Goal: Task Accomplishment & Management: Manage account settings

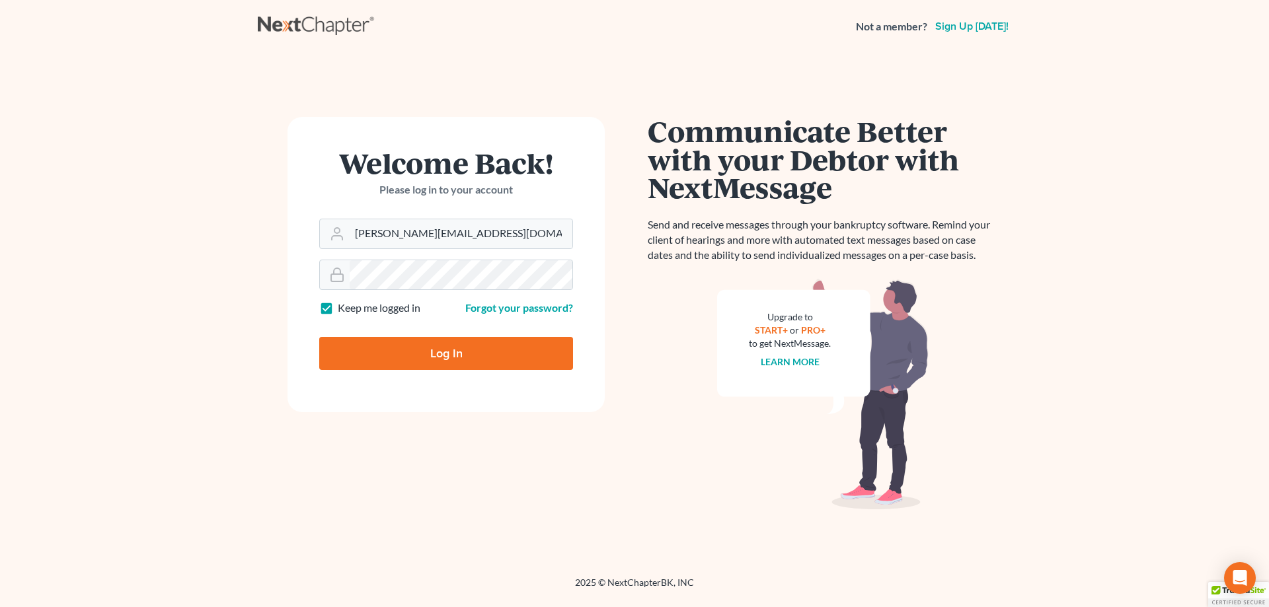
click at [463, 351] on input "Log In" at bounding box center [446, 353] width 254 height 33
type input "Thinking..."
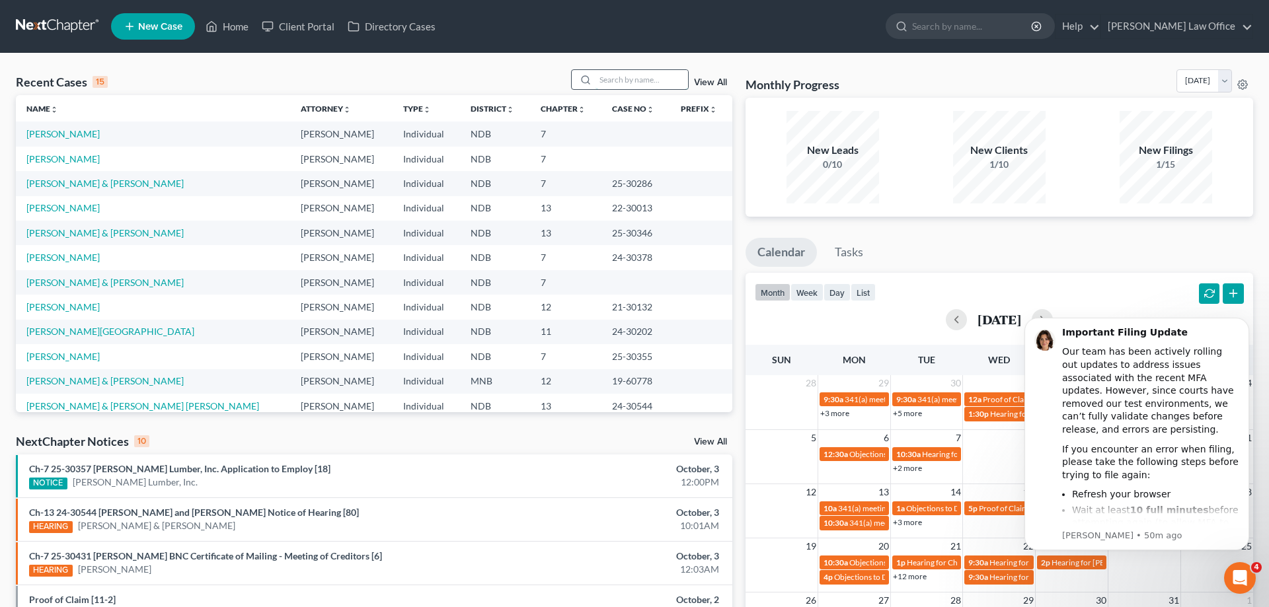
click at [620, 80] on input "search" at bounding box center [641, 79] width 92 height 19
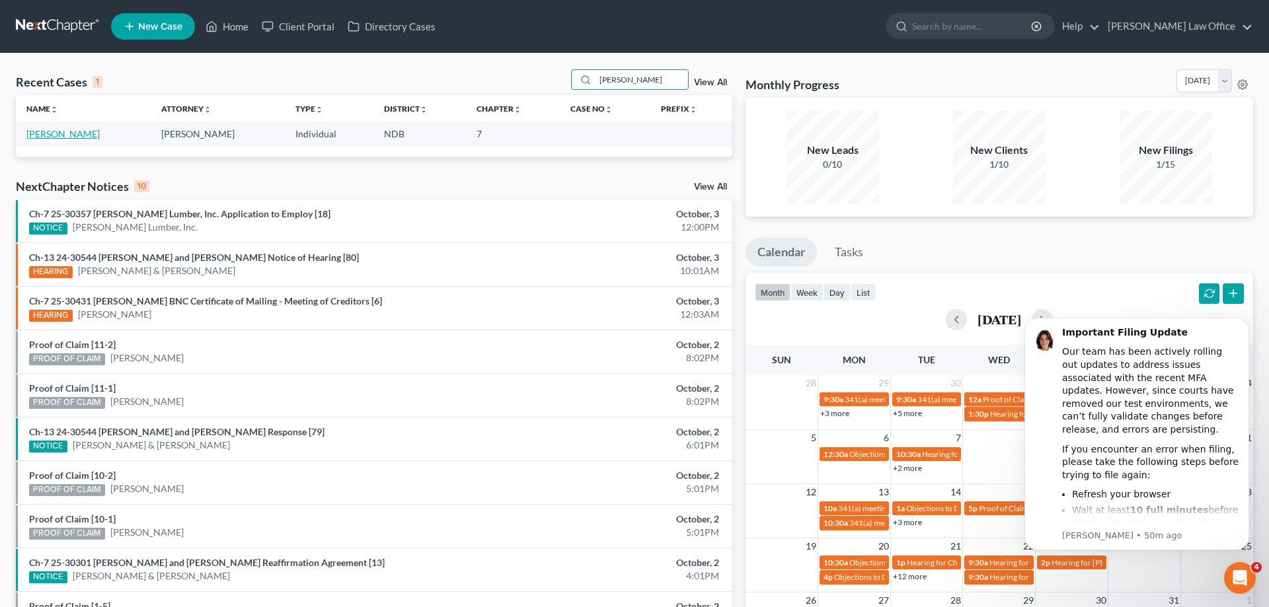
type input "gaddie"
click at [55, 137] on link "Gaddie, David" at bounding box center [62, 133] width 73 height 11
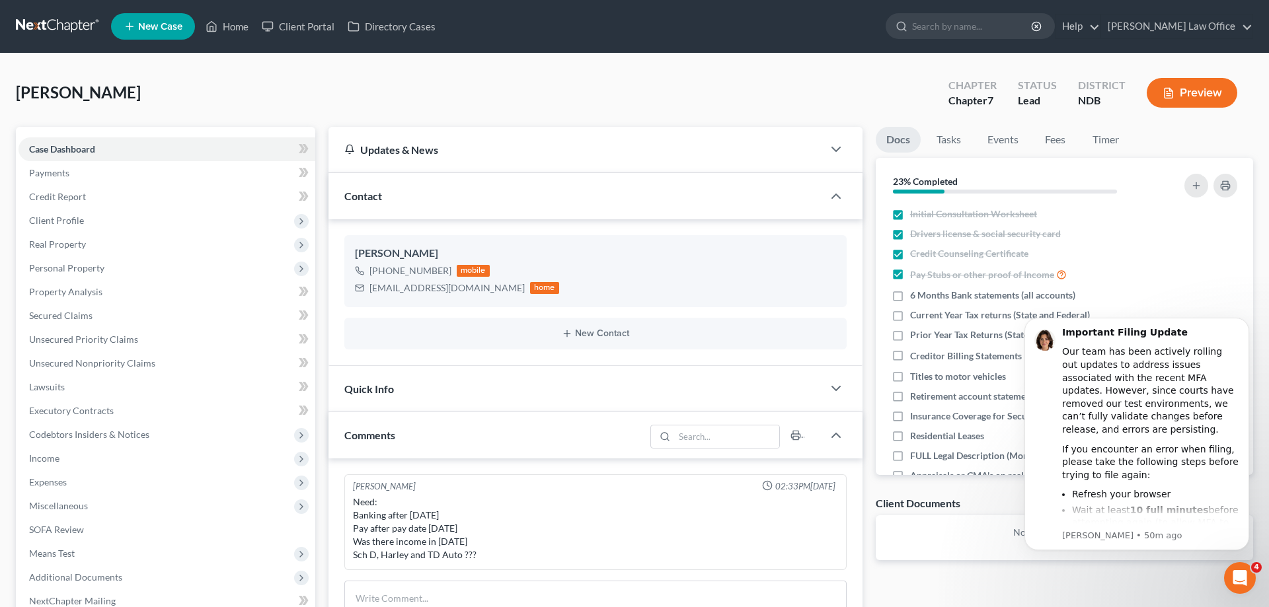
scroll to position [135, 0]
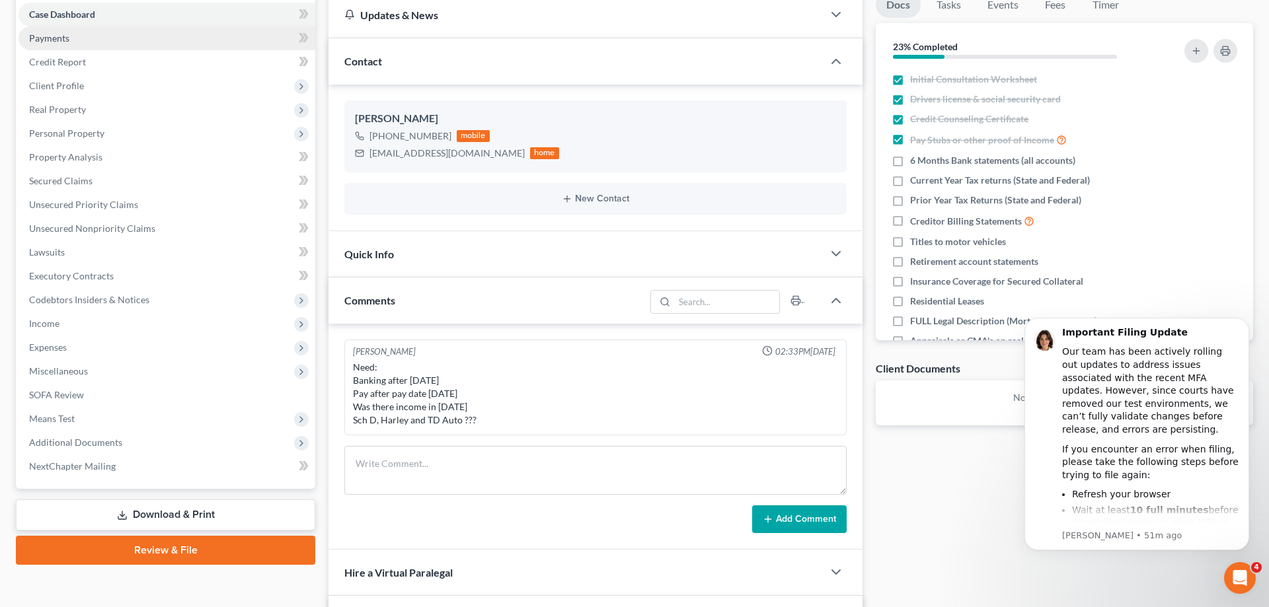
click at [52, 31] on link "Payments" at bounding box center [166, 38] width 297 height 24
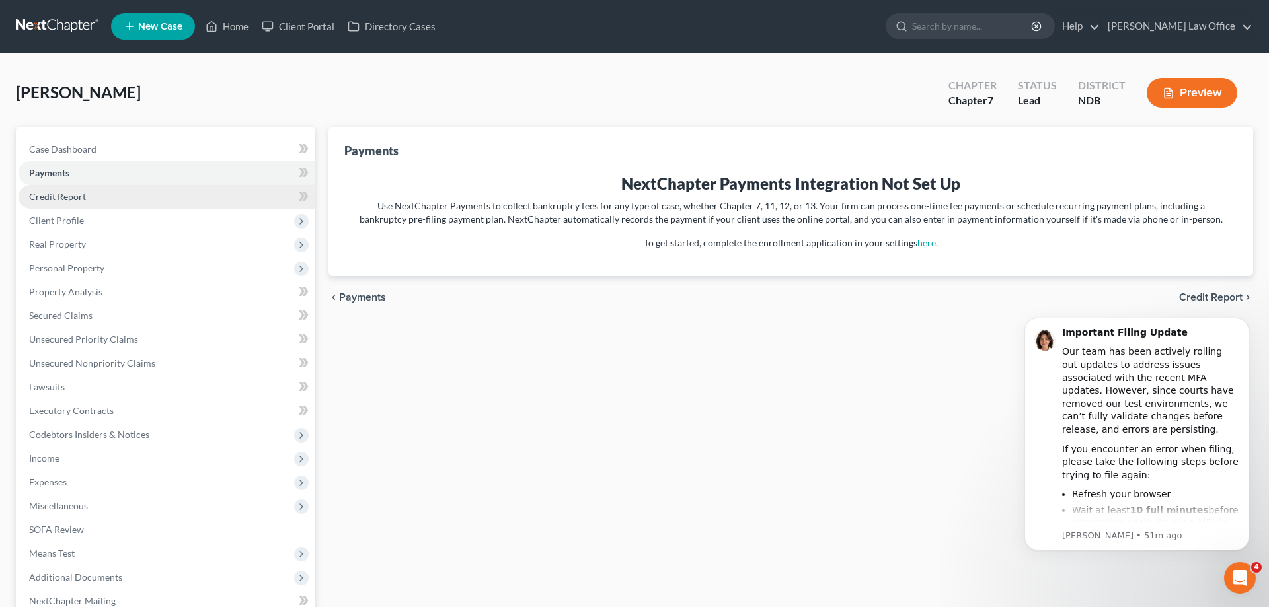
click at [67, 196] on span "Credit Report" at bounding box center [57, 196] width 57 height 11
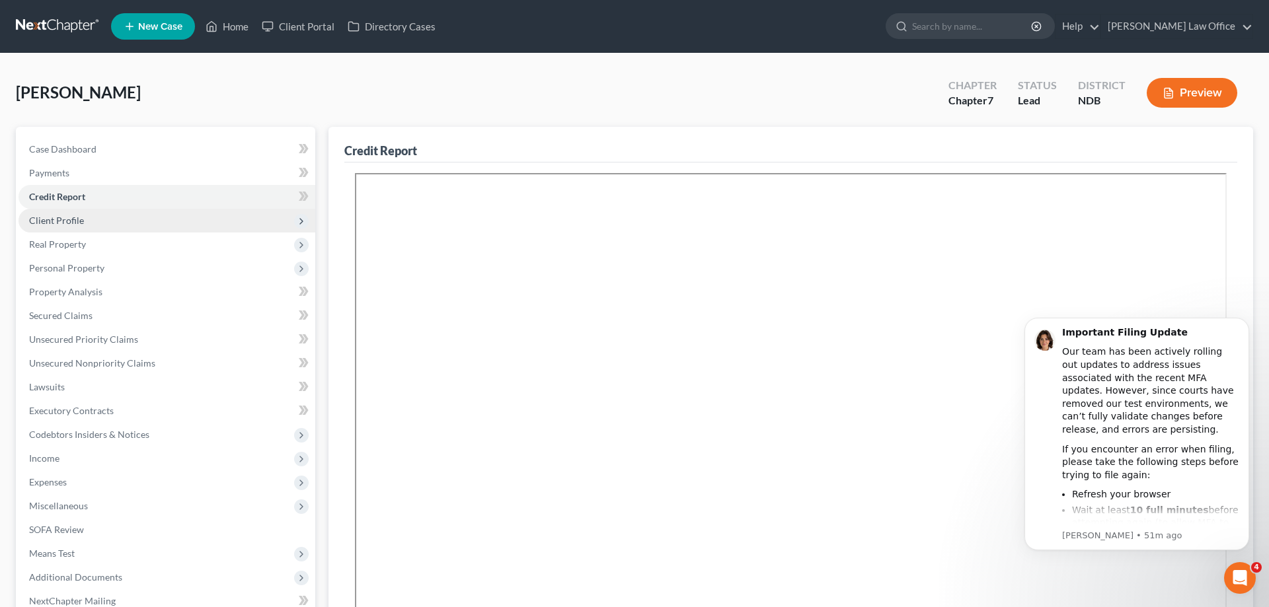
click at [67, 218] on span "Client Profile" at bounding box center [56, 220] width 55 height 11
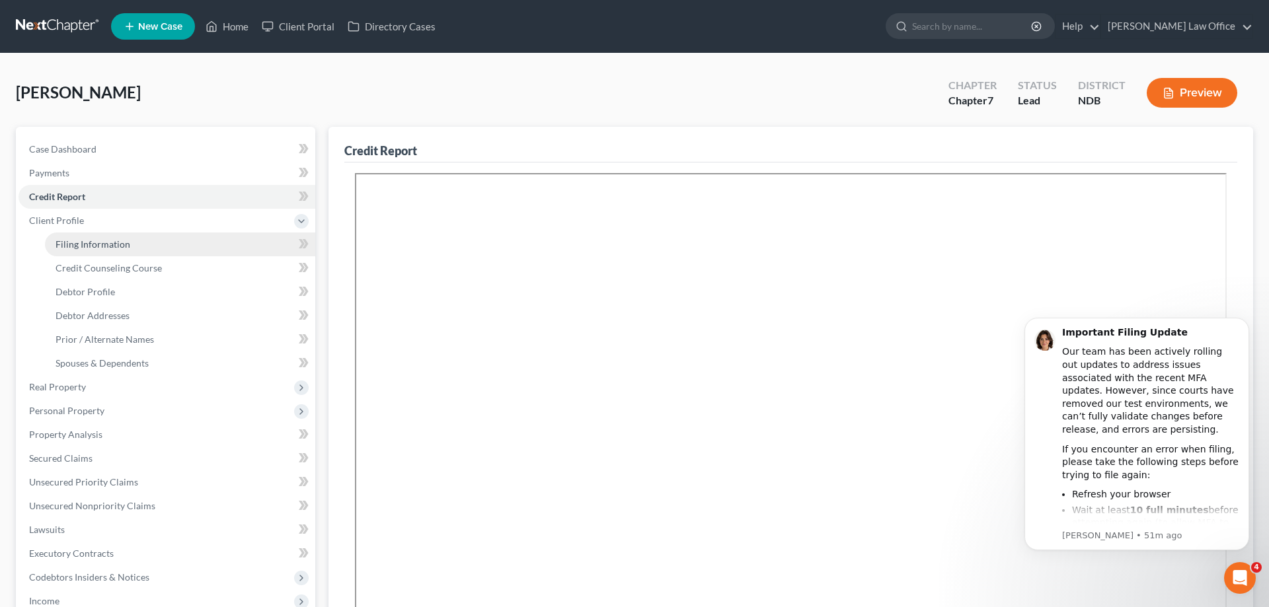
click at [93, 243] on span "Filing Information" at bounding box center [92, 244] width 75 height 11
select select "1"
select select "0"
select select "29"
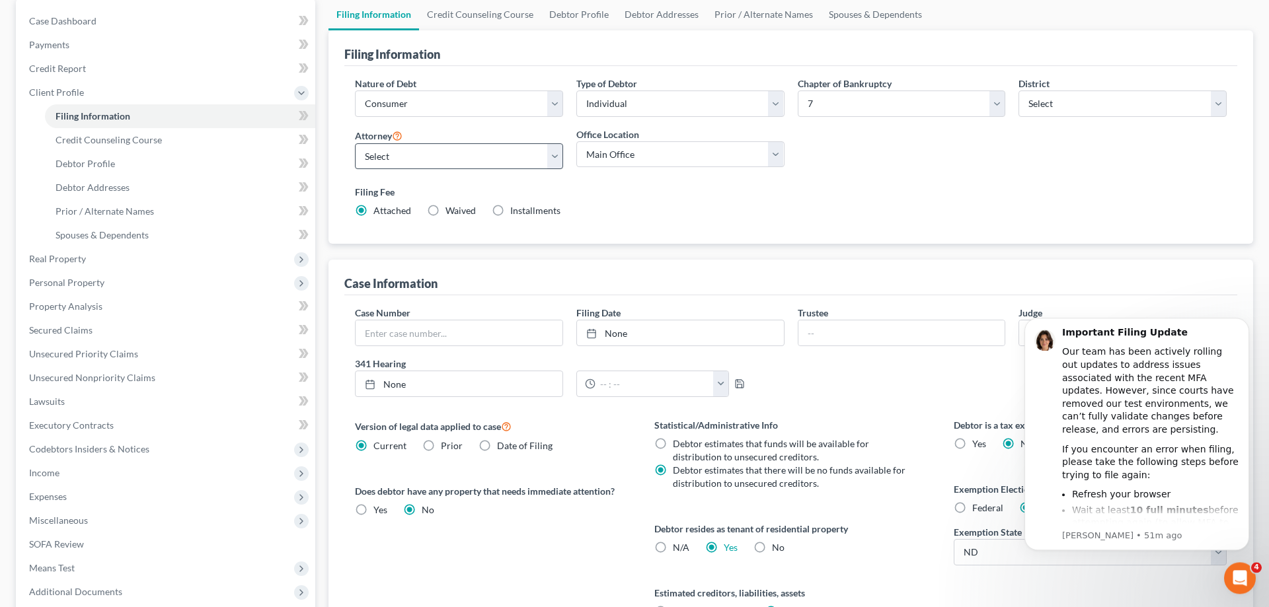
scroll to position [135, 0]
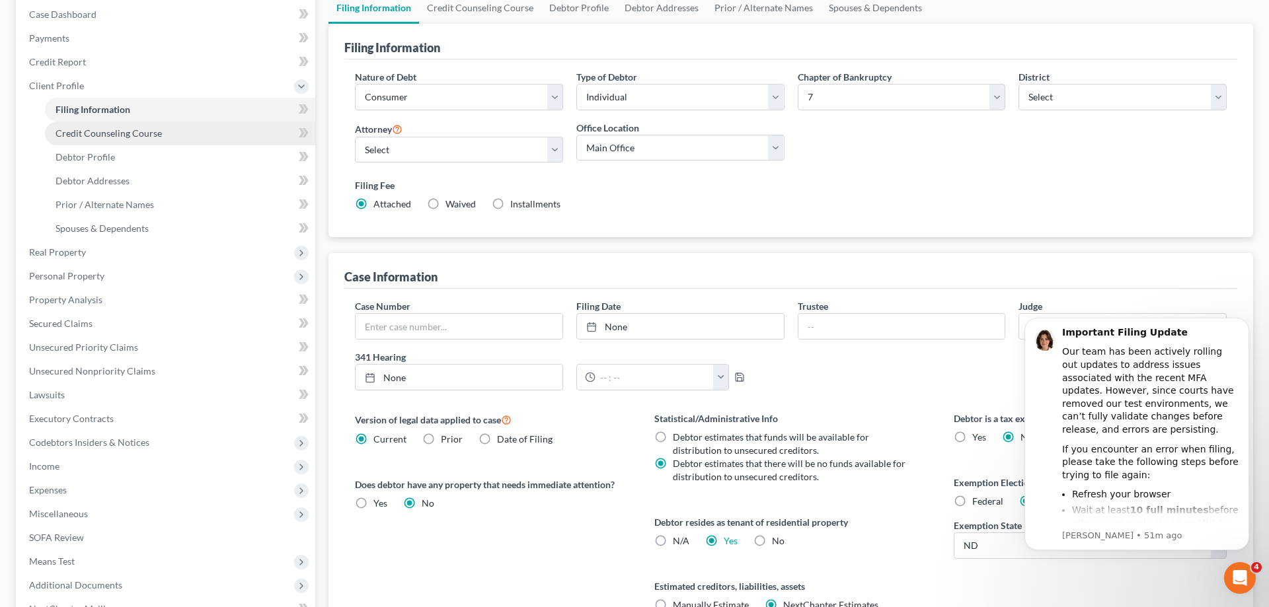
click at [135, 130] on span "Credit Counseling Course" at bounding box center [108, 133] width 106 height 11
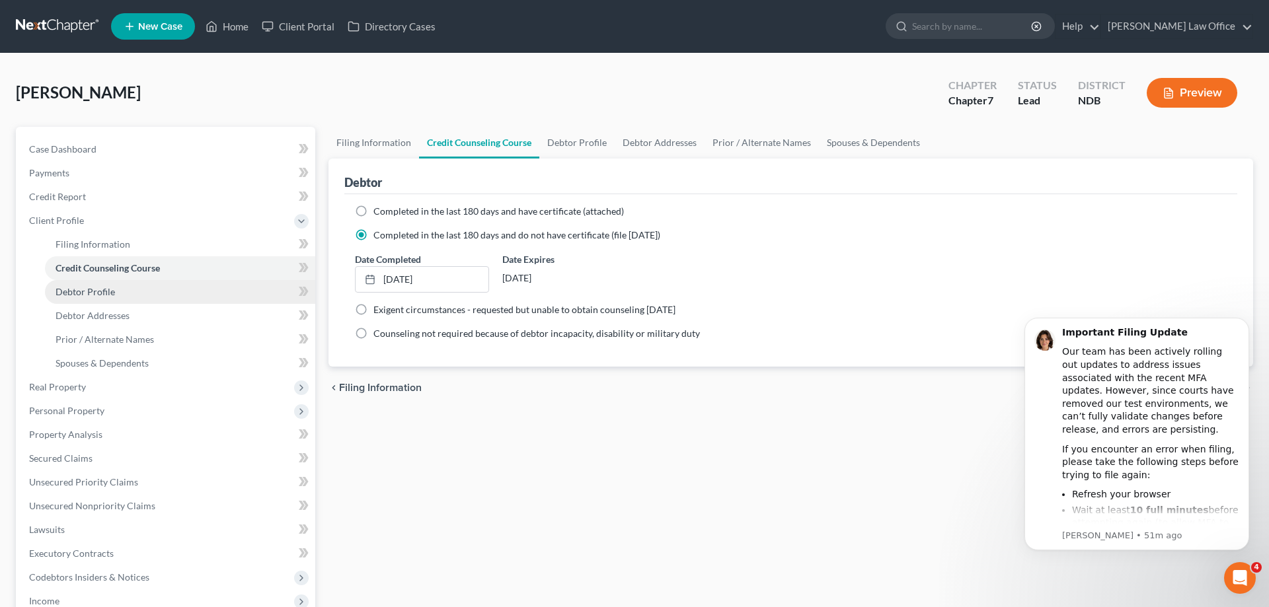
click at [101, 288] on span "Debtor Profile" at bounding box center [84, 291] width 59 height 11
select select "0"
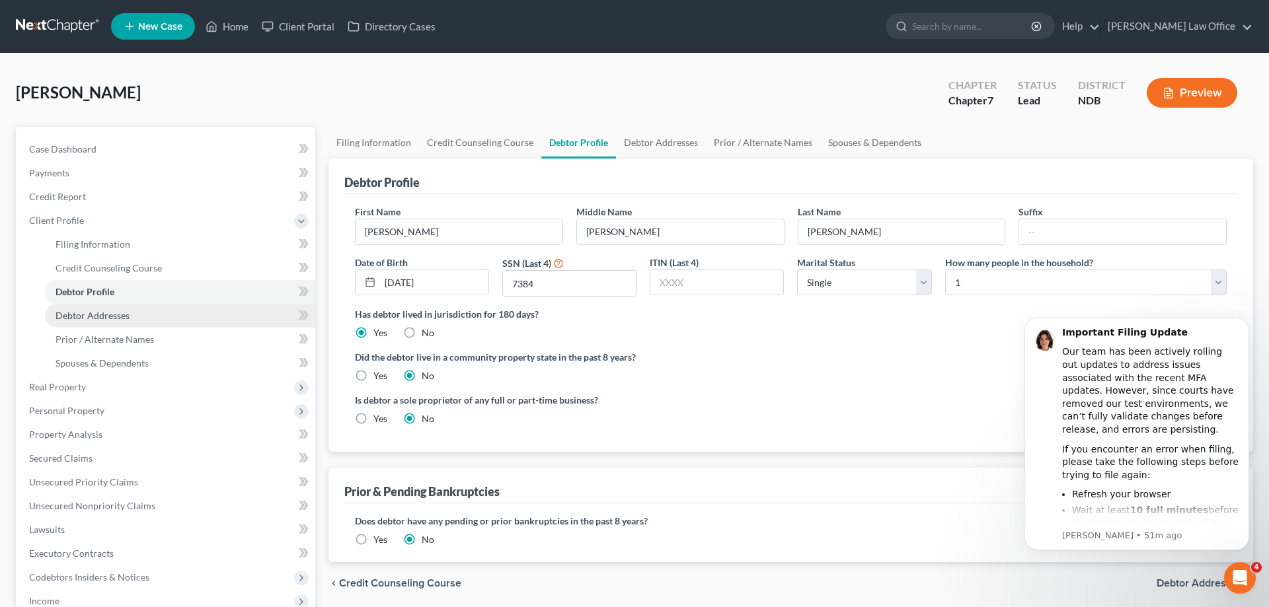
click at [96, 314] on span "Debtor Addresses" at bounding box center [92, 315] width 74 height 11
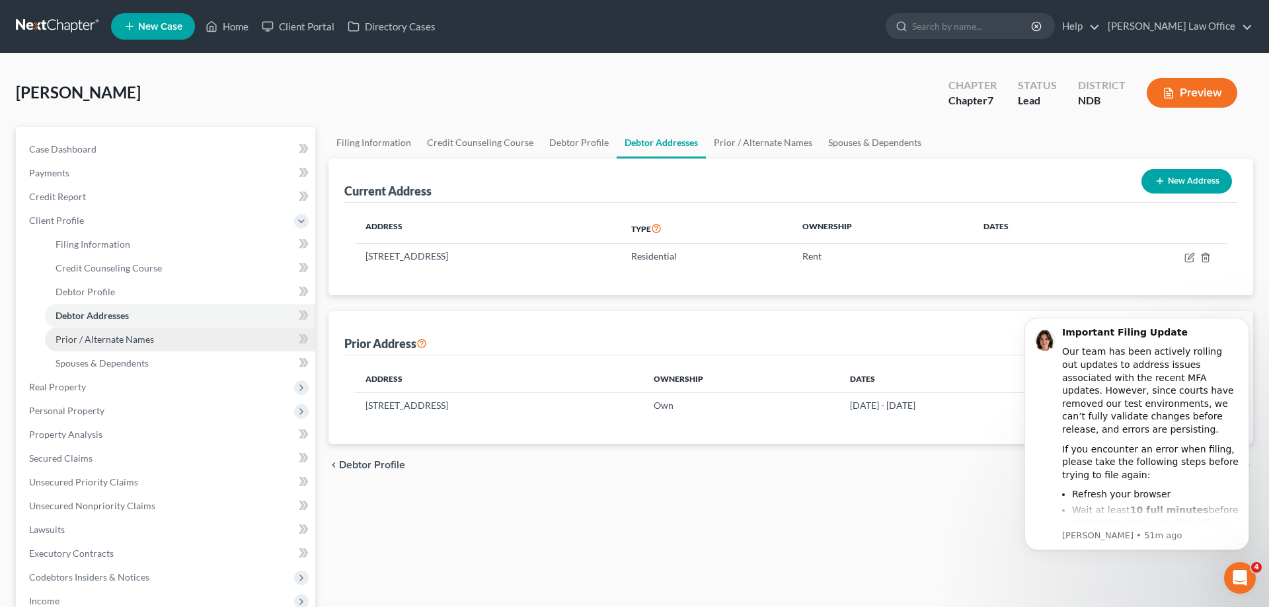
click at [107, 338] on span "Prior / Alternate Names" at bounding box center [104, 339] width 98 height 11
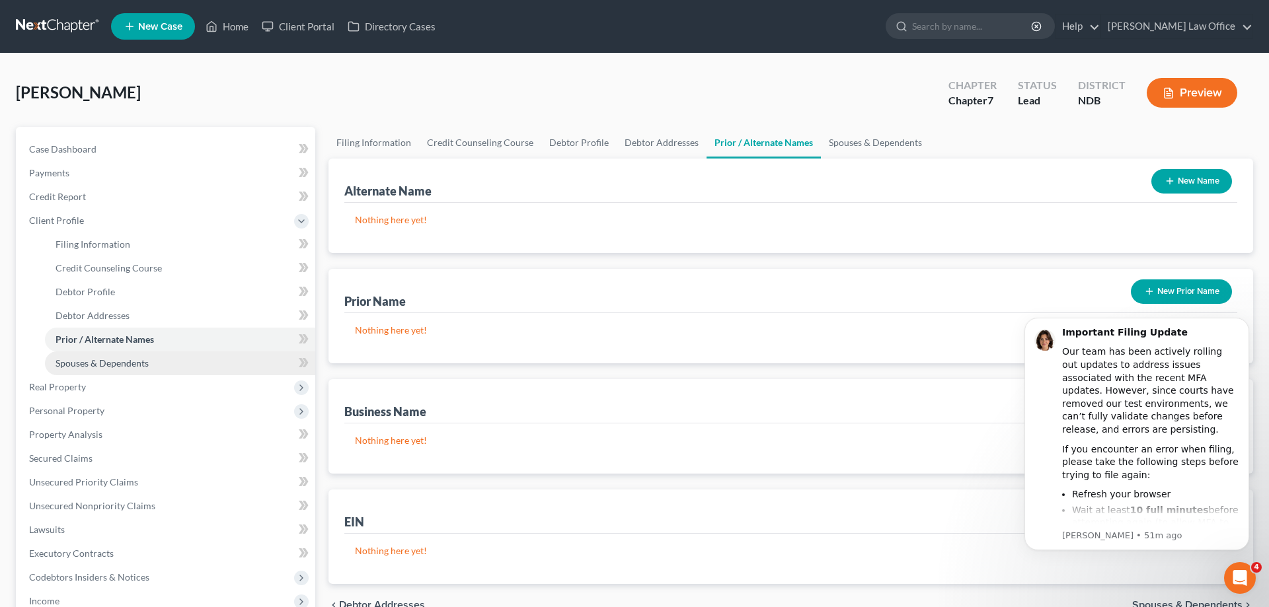
click at [116, 359] on span "Spouses & Dependents" at bounding box center [101, 362] width 93 height 11
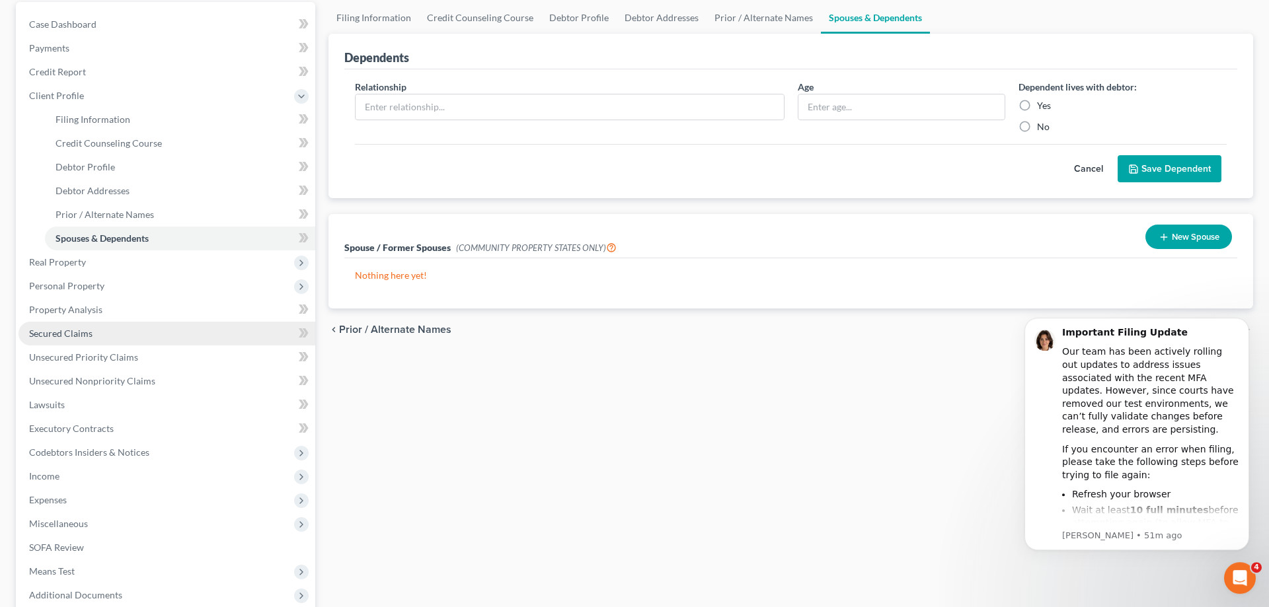
scroll to position [135, 0]
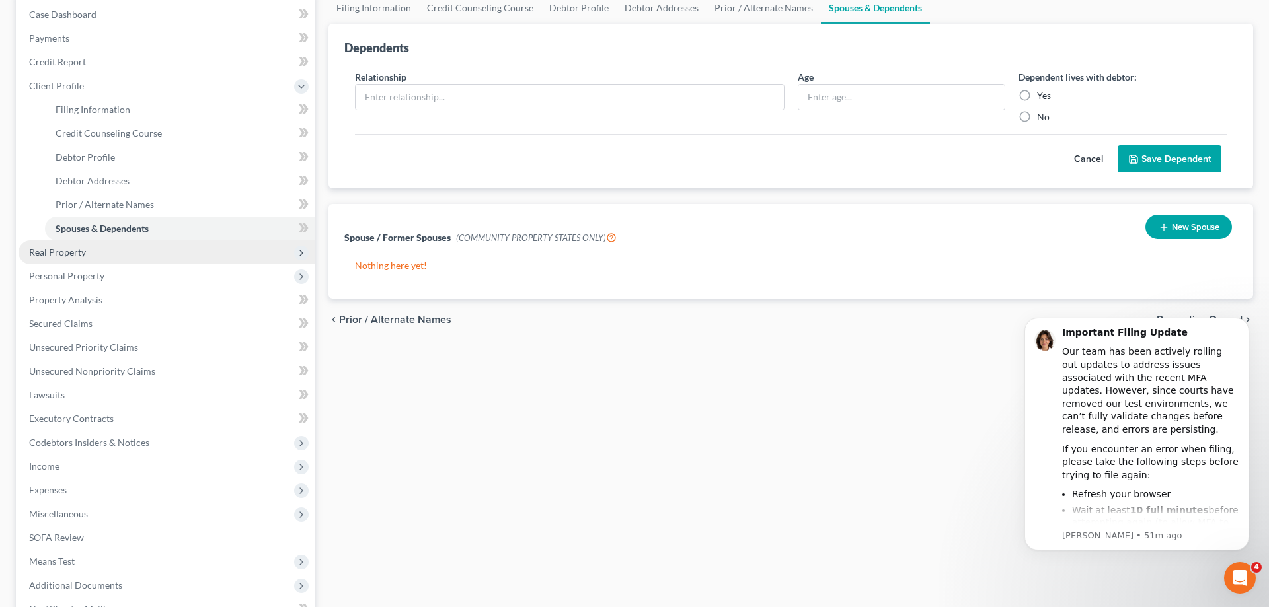
click at [79, 249] on span "Real Property" at bounding box center [57, 251] width 57 height 11
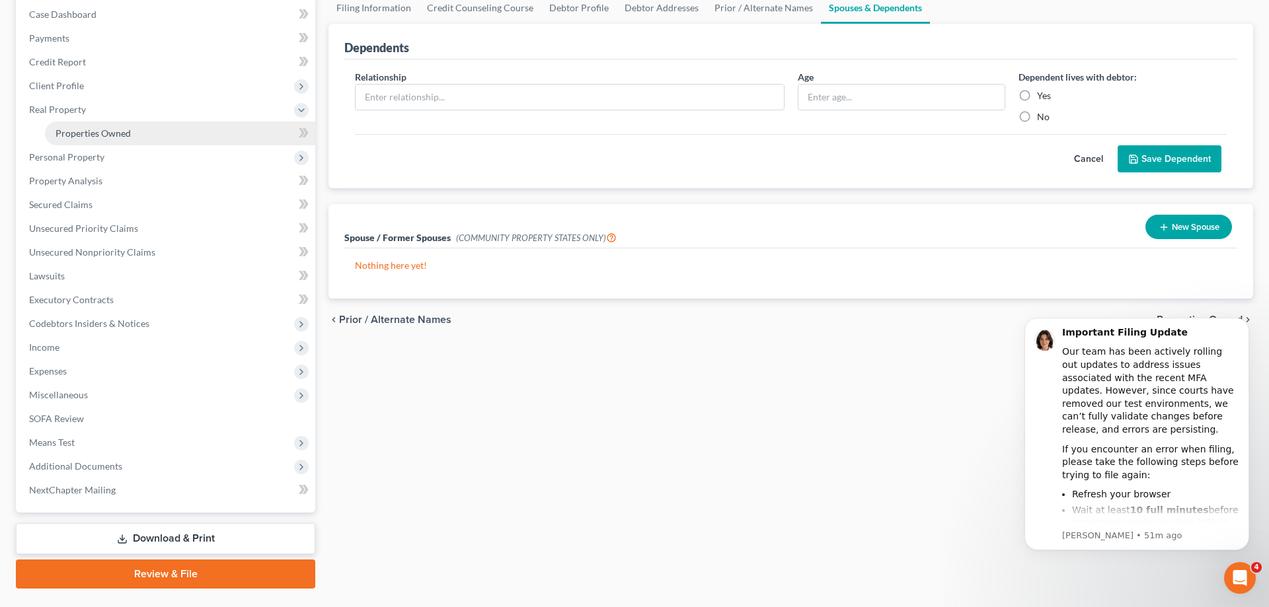
click at [102, 129] on span "Properties Owned" at bounding box center [92, 133] width 75 height 11
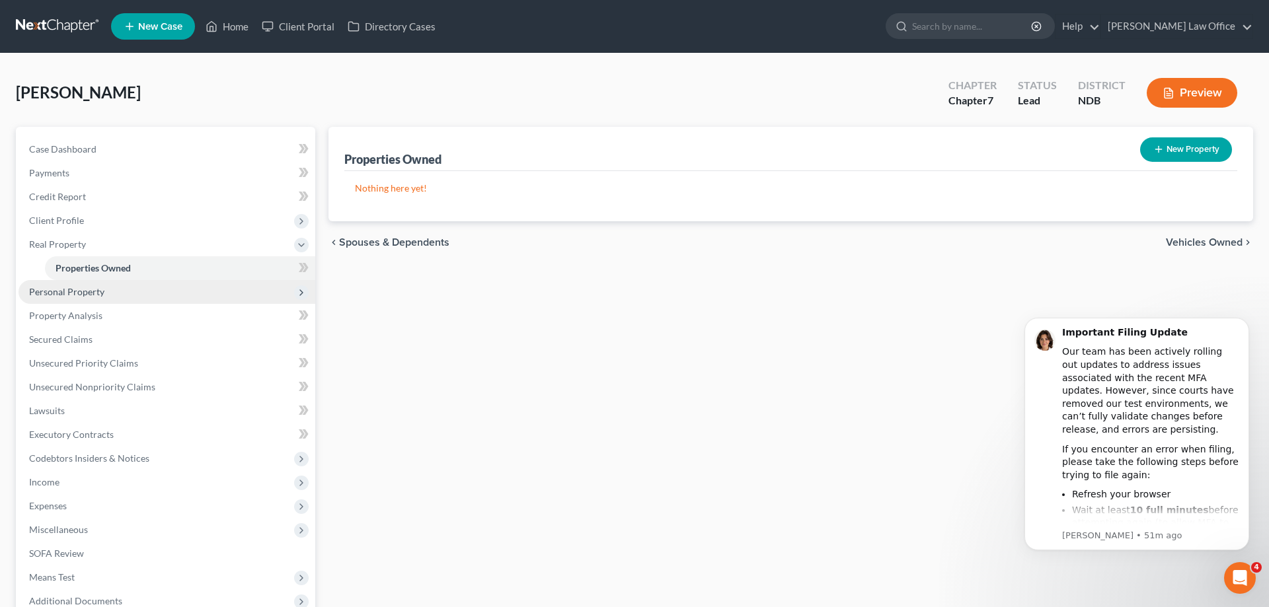
click at [81, 291] on span "Personal Property" at bounding box center [66, 291] width 75 height 11
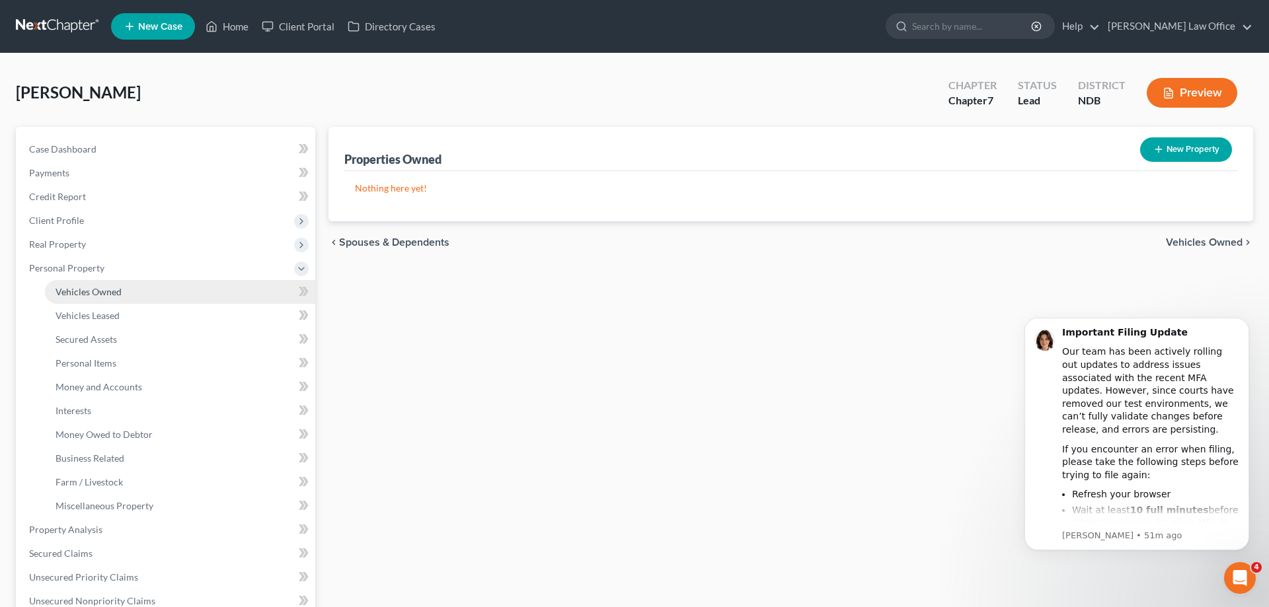
click at [106, 287] on span "Vehicles Owned" at bounding box center [88, 291] width 66 height 11
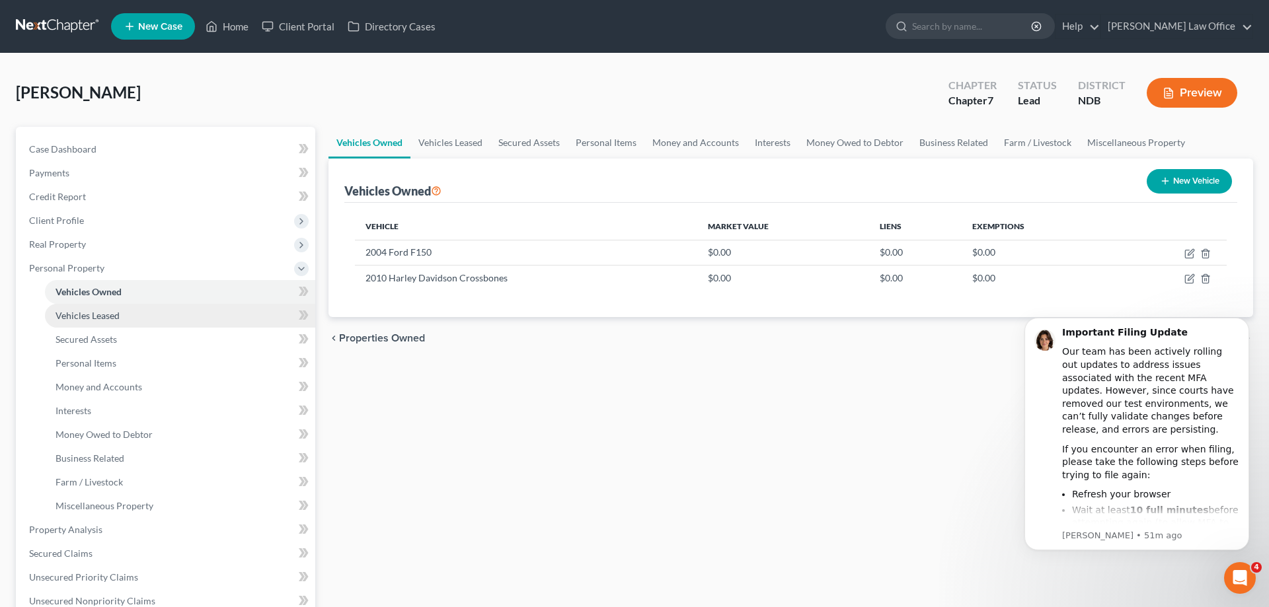
click at [110, 316] on span "Vehicles Leased" at bounding box center [87, 315] width 64 height 11
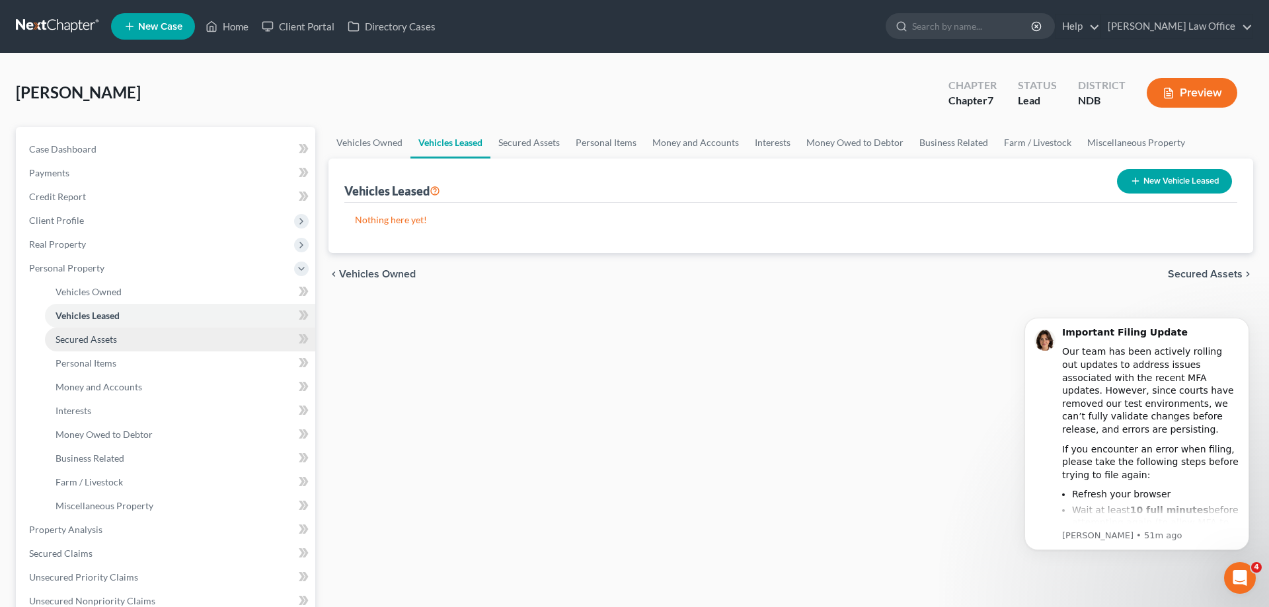
click at [103, 336] on span "Secured Assets" at bounding box center [85, 339] width 61 height 11
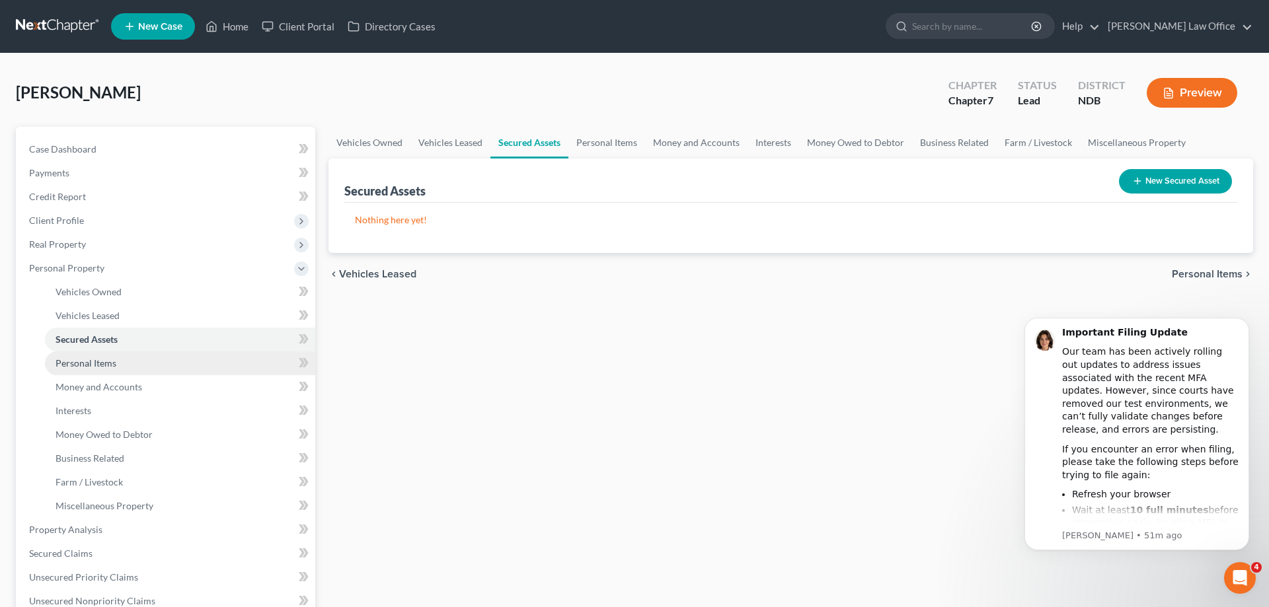
click at [102, 361] on span "Personal Items" at bounding box center [85, 362] width 61 height 11
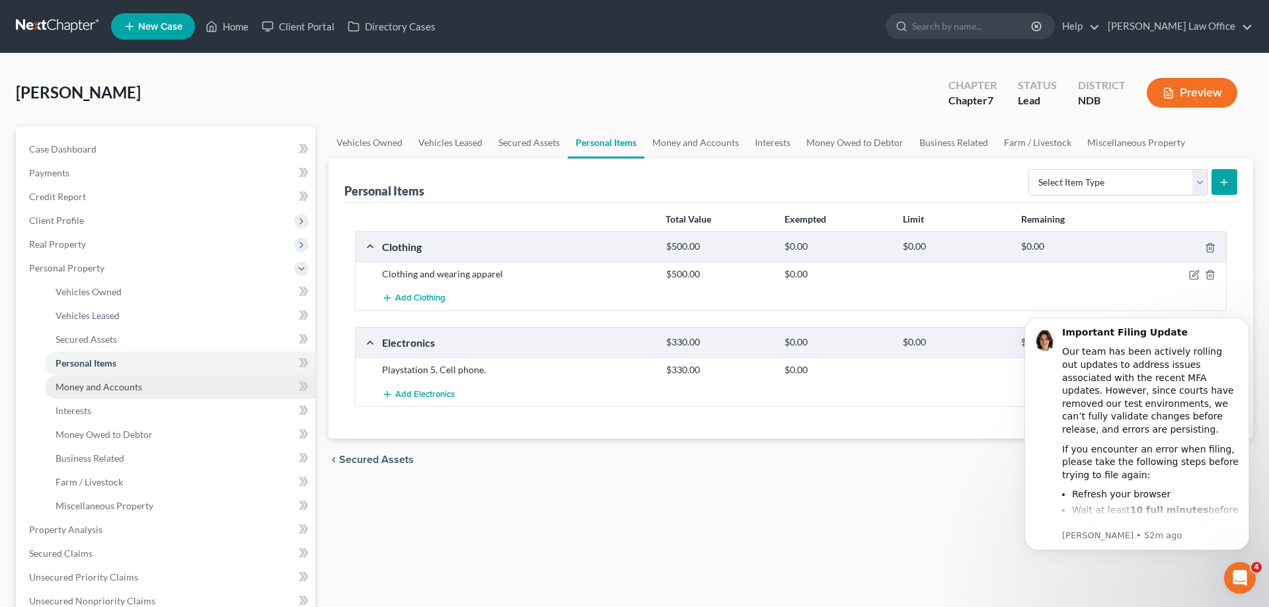
click at [111, 386] on span "Money and Accounts" at bounding box center [98, 386] width 87 height 11
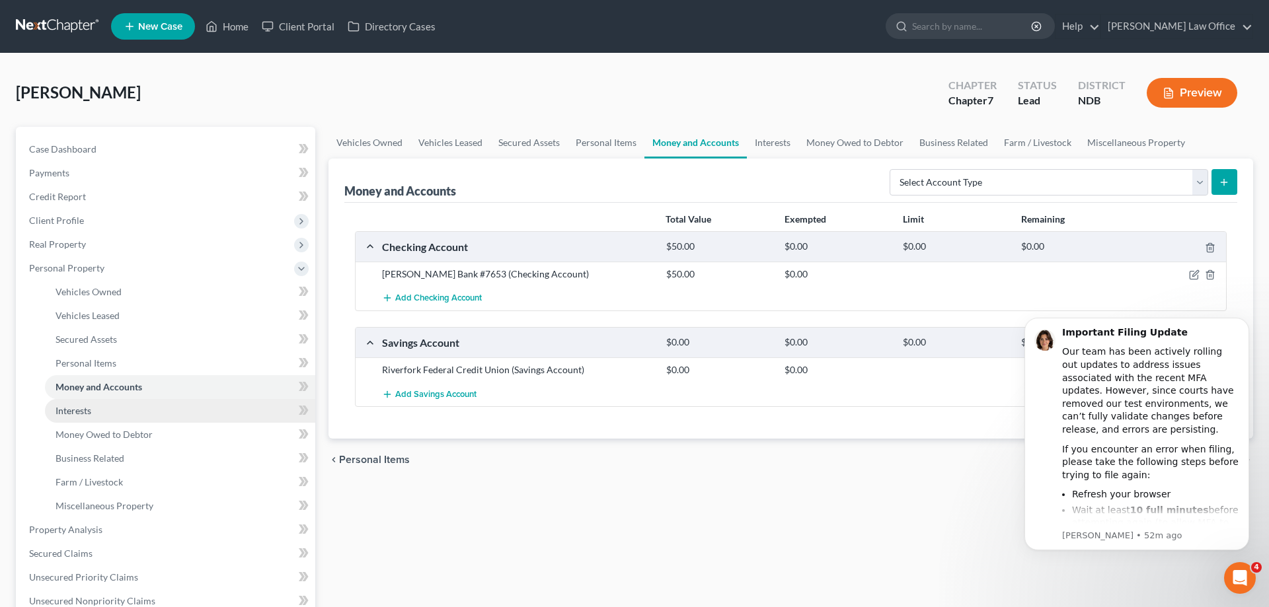
click at [84, 406] on span "Interests" at bounding box center [73, 410] width 36 height 11
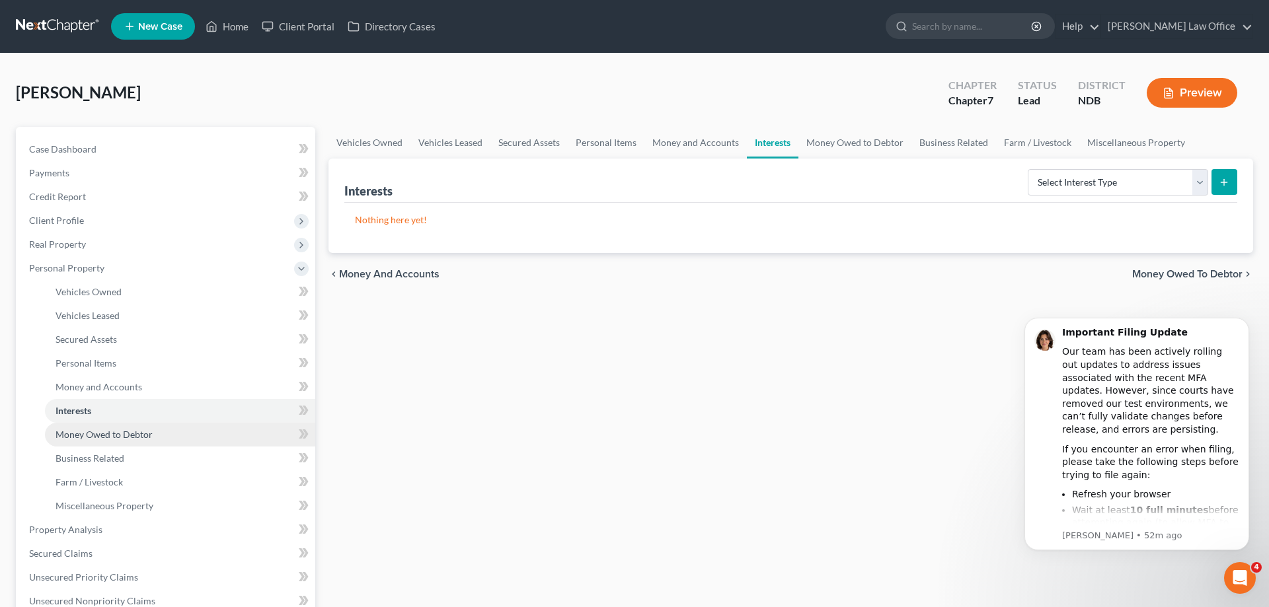
click at [102, 435] on span "Money Owed to Debtor" at bounding box center [103, 434] width 97 height 11
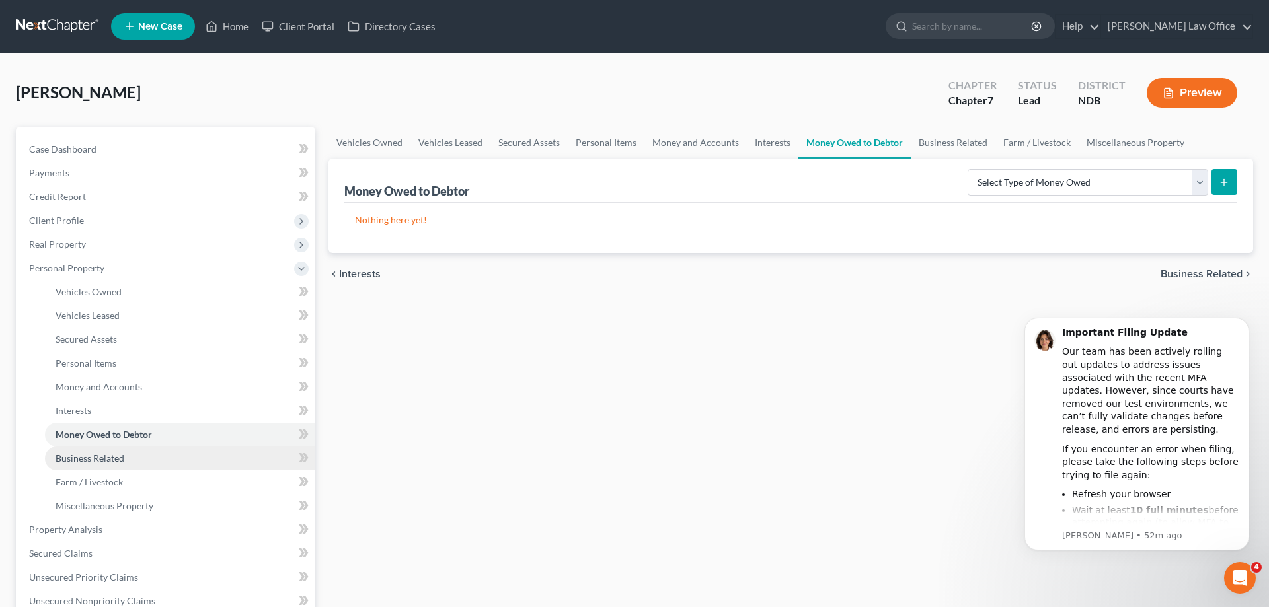
click at [106, 457] on span "Business Related" at bounding box center [89, 458] width 69 height 11
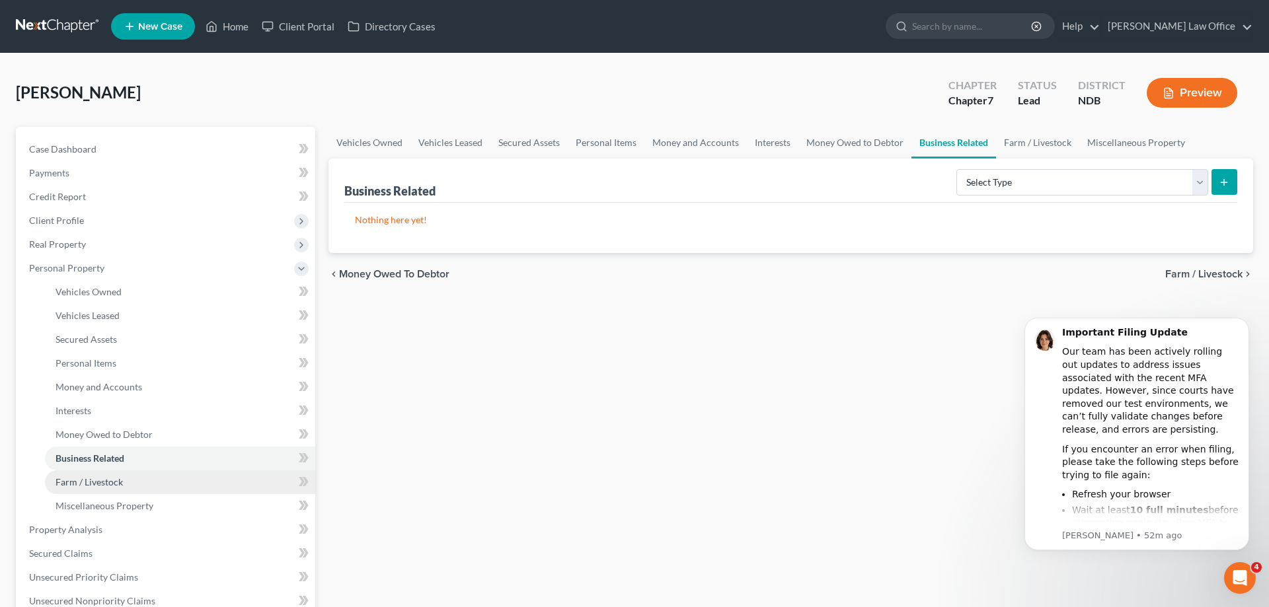
click at [106, 480] on span "Farm / Livestock" at bounding box center [88, 481] width 67 height 11
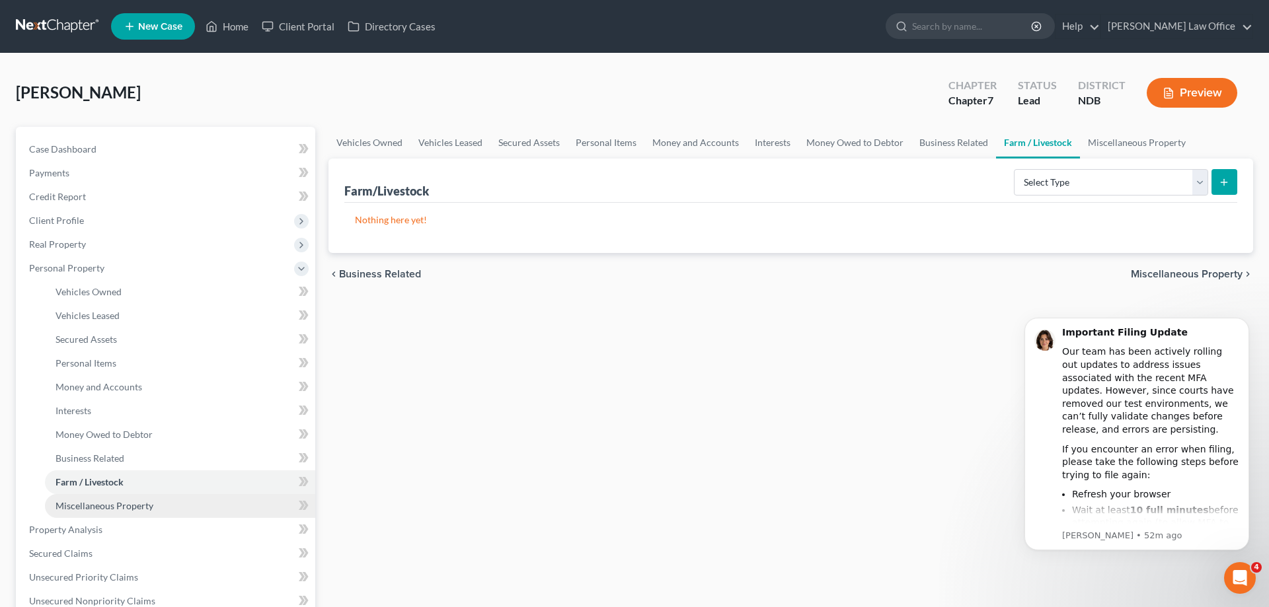
click at [109, 502] on span "Miscellaneous Property" at bounding box center [104, 505] width 98 height 11
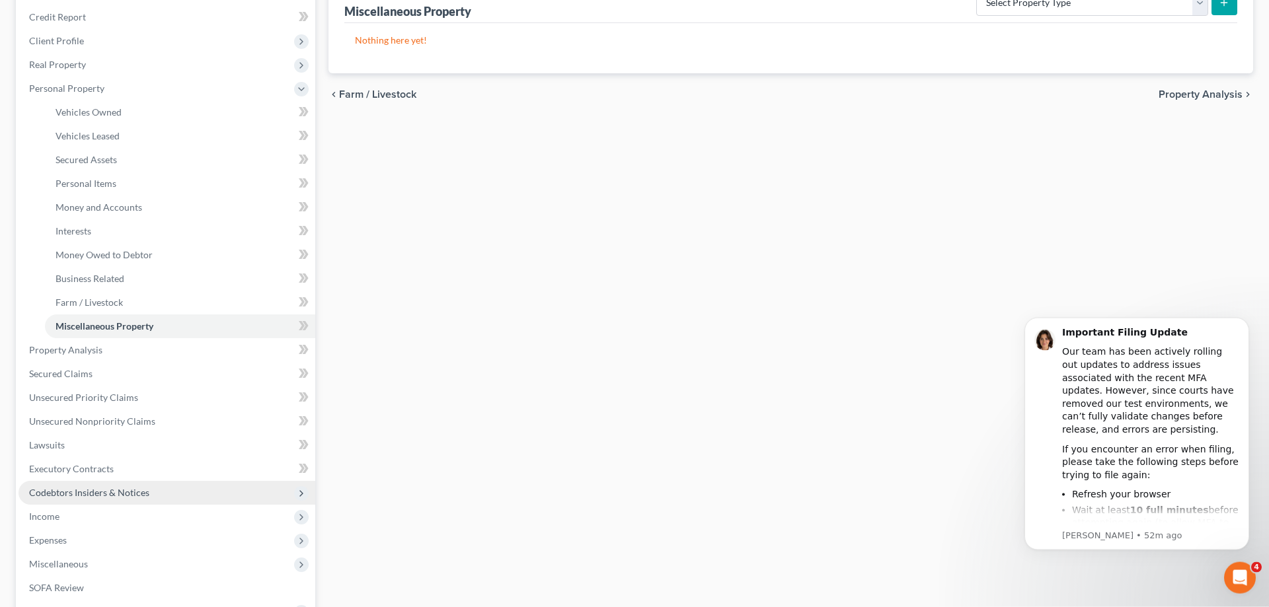
scroll to position [202, 0]
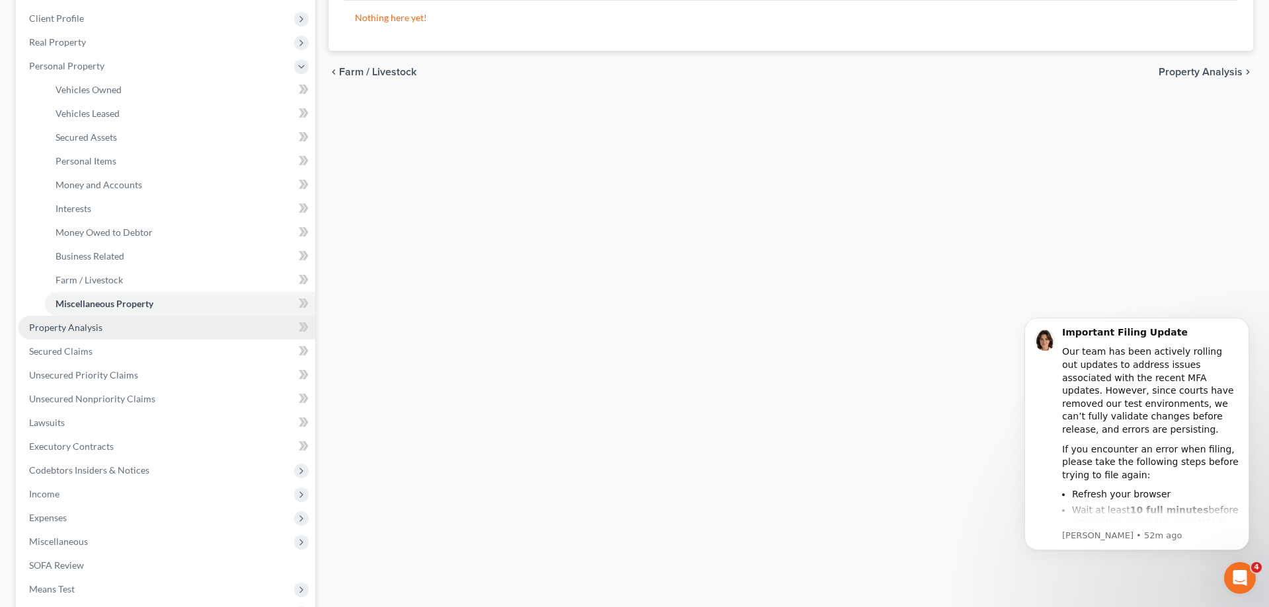
click at [85, 326] on span "Property Analysis" at bounding box center [65, 327] width 73 height 11
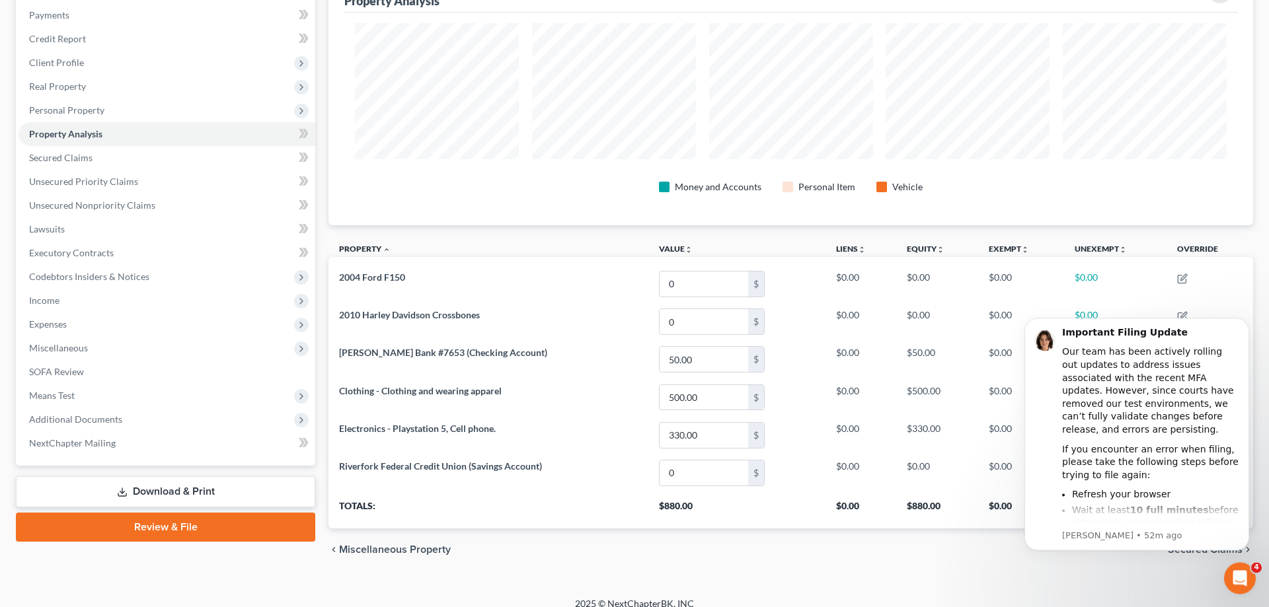
scroll to position [172, 0]
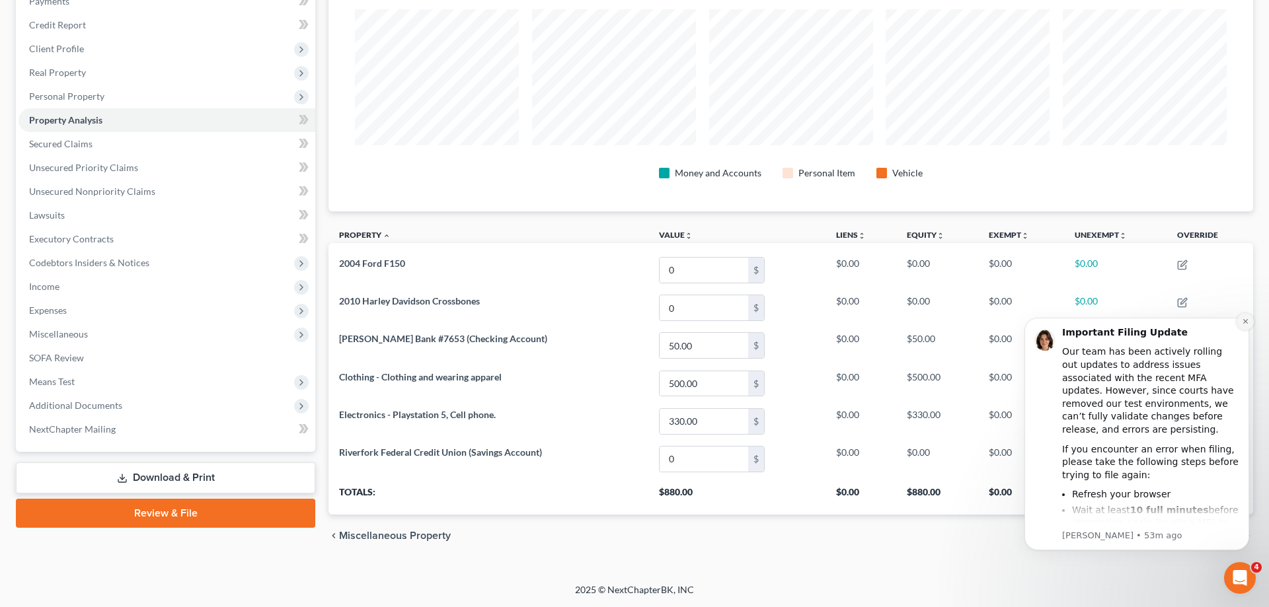
click at [1245, 320] on icon "Dismiss notification" at bounding box center [1244, 321] width 7 height 7
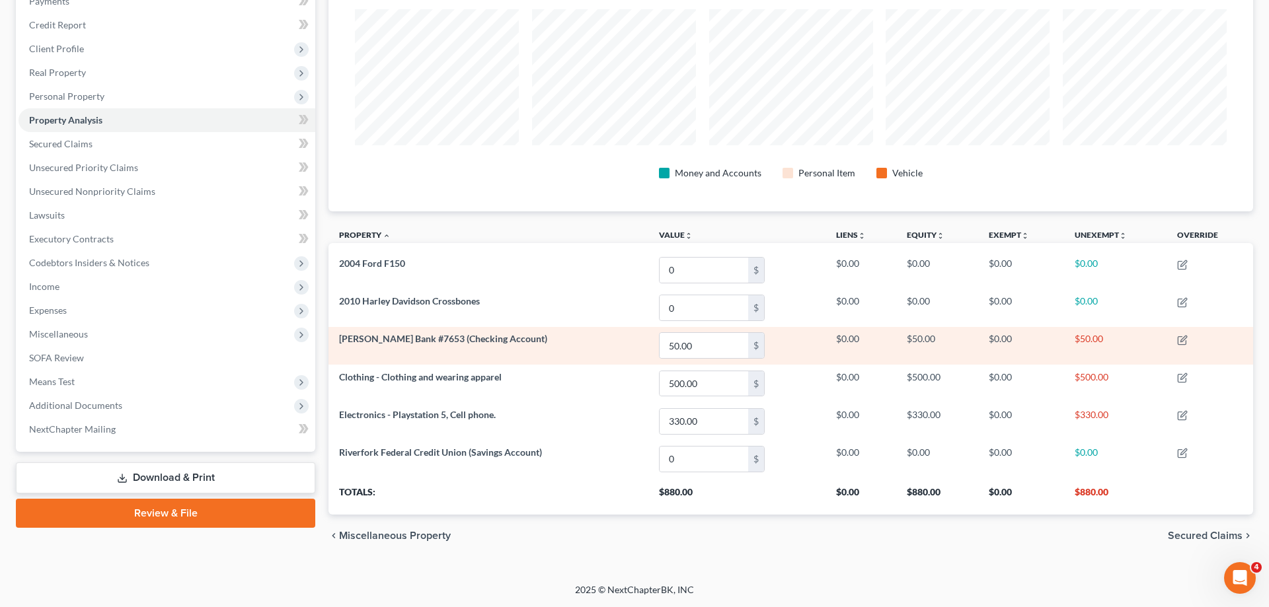
click at [1008, 341] on td "$0.00" at bounding box center [1021, 346] width 86 height 38
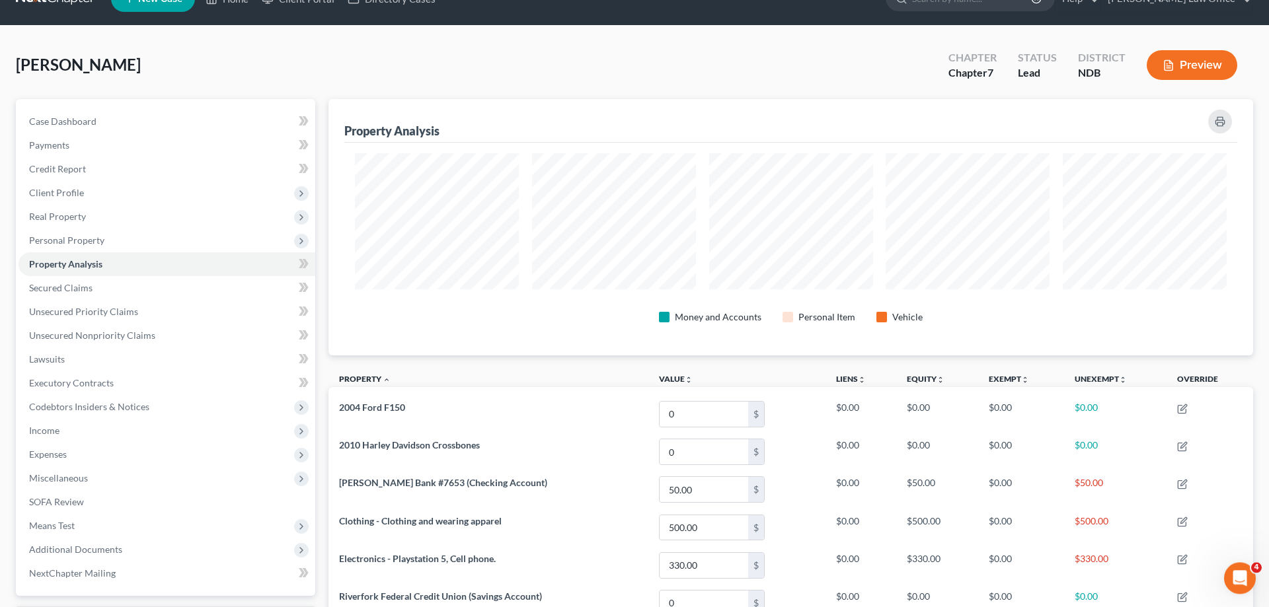
scroll to position [0, 0]
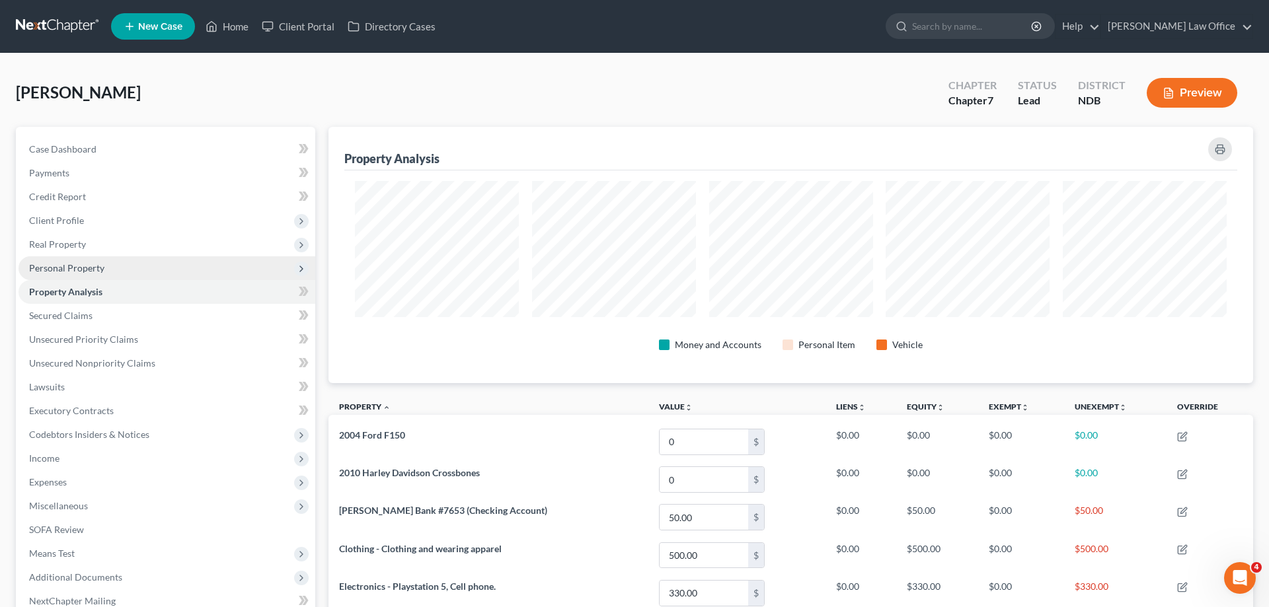
click at [97, 264] on span "Personal Property" at bounding box center [66, 267] width 75 height 11
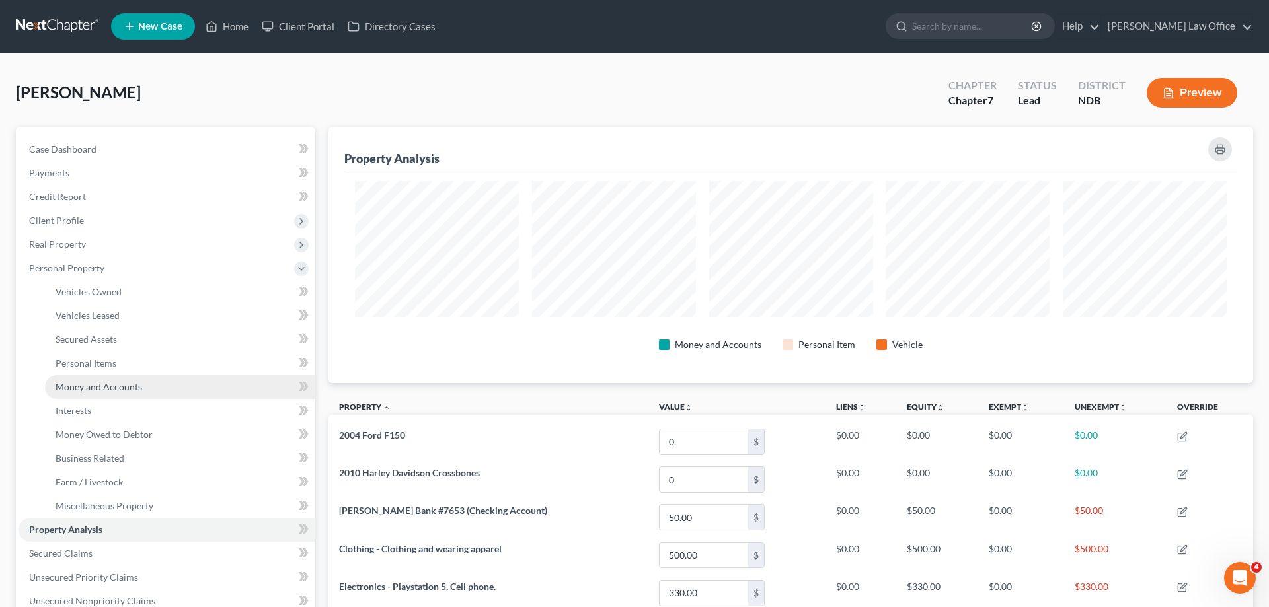
click at [116, 383] on span "Money and Accounts" at bounding box center [98, 386] width 87 height 11
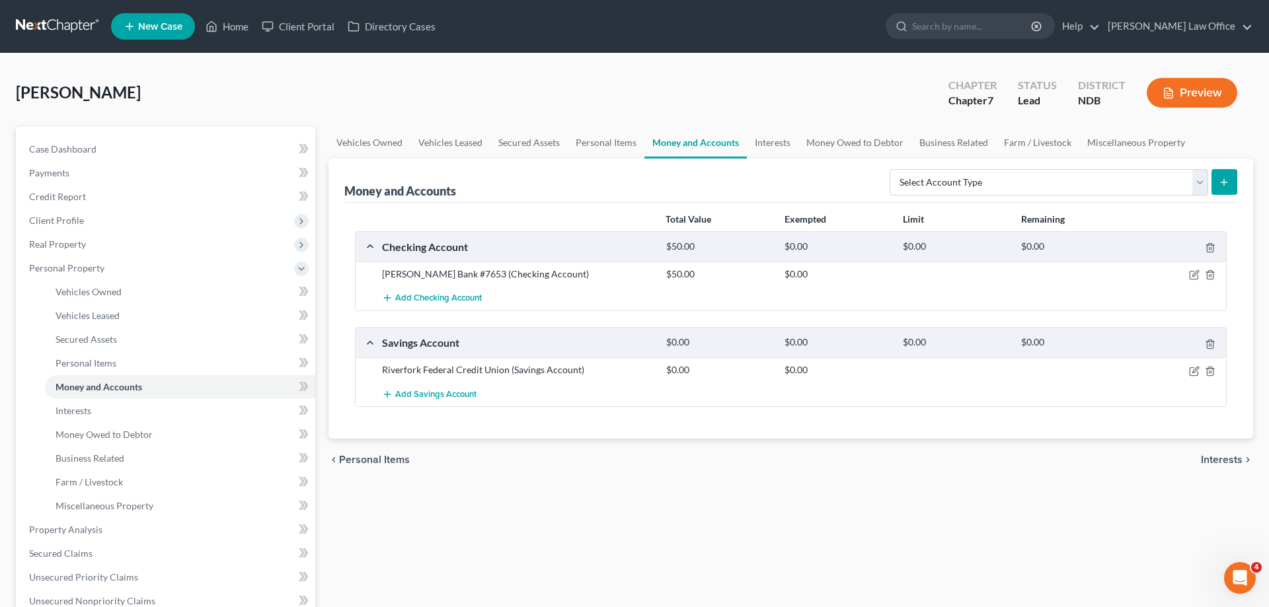
click at [813, 248] on div "$0.00" at bounding box center [837, 246] width 118 height 13
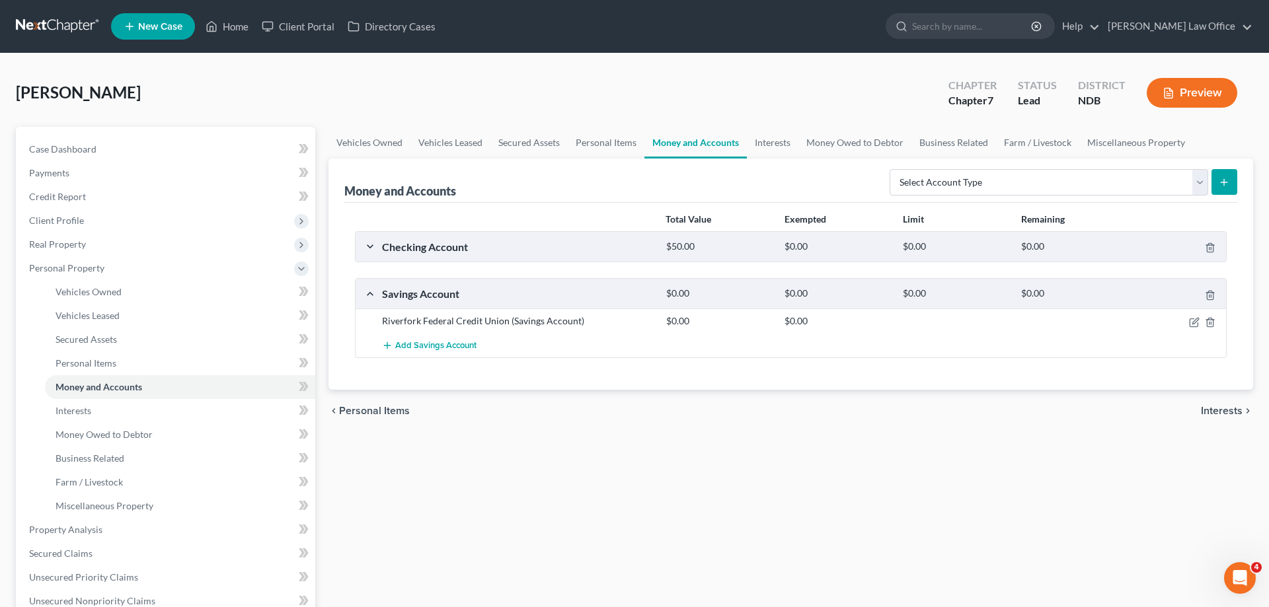
click at [813, 248] on div "$0.00" at bounding box center [837, 246] width 118 height 13
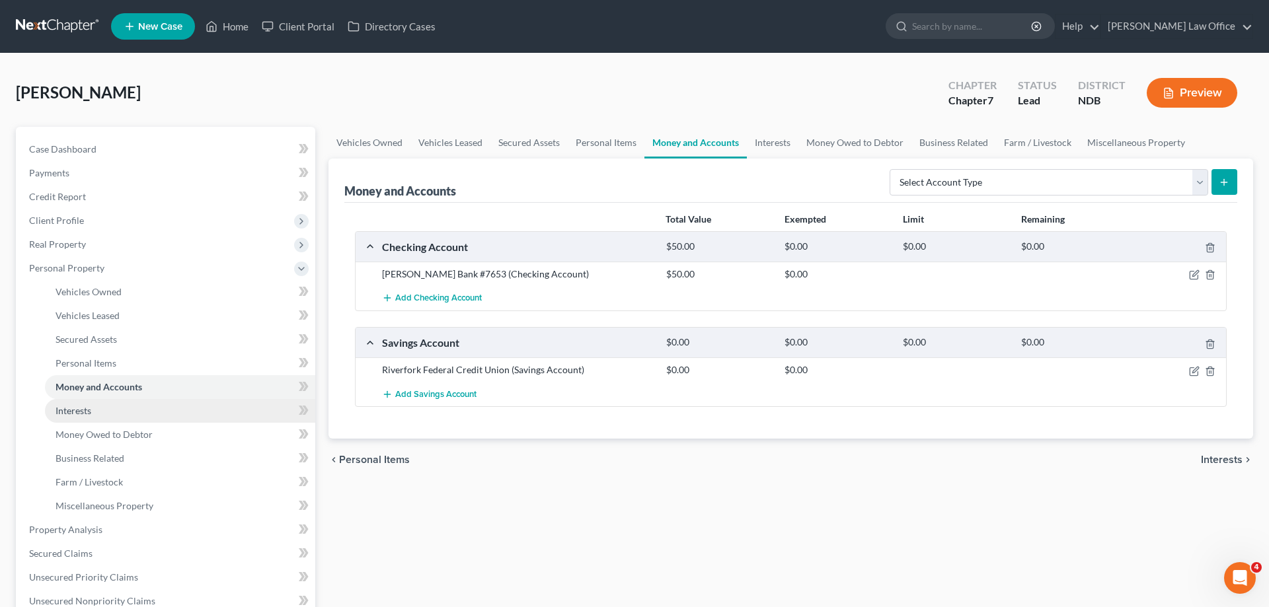
click at [65, 406] on span "Interests" at bounding box center [73, 410] width 36 height 11
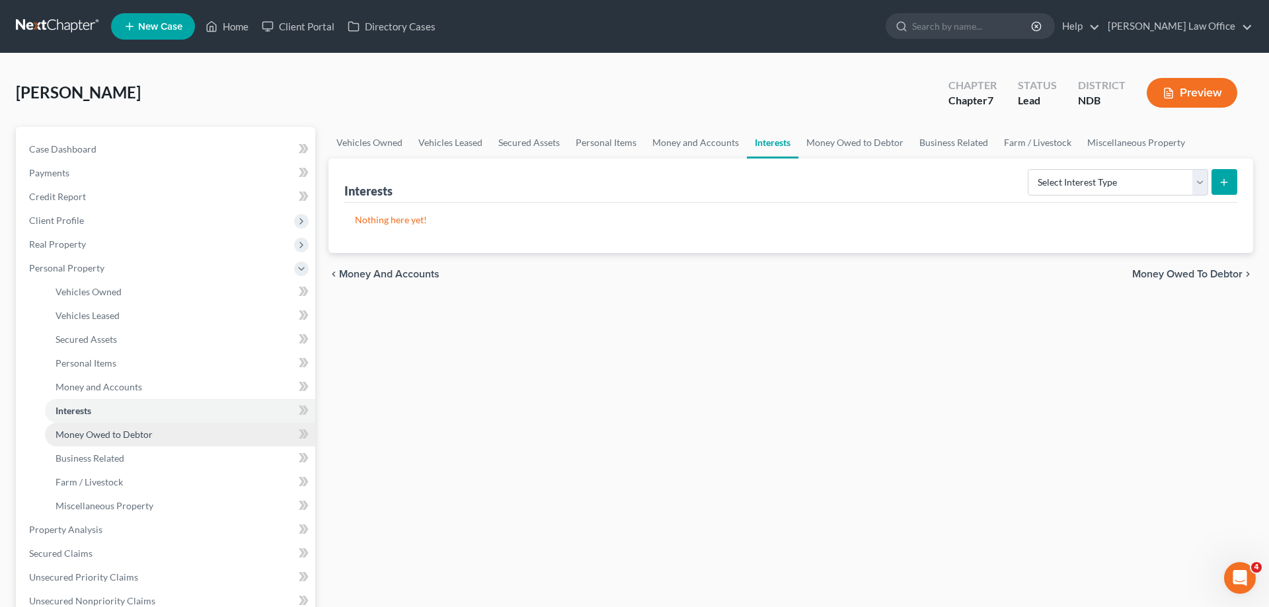
click at [114, 431] on span "Money Owed to Debtor" at bounding box center [103, 434] width 97 height 11
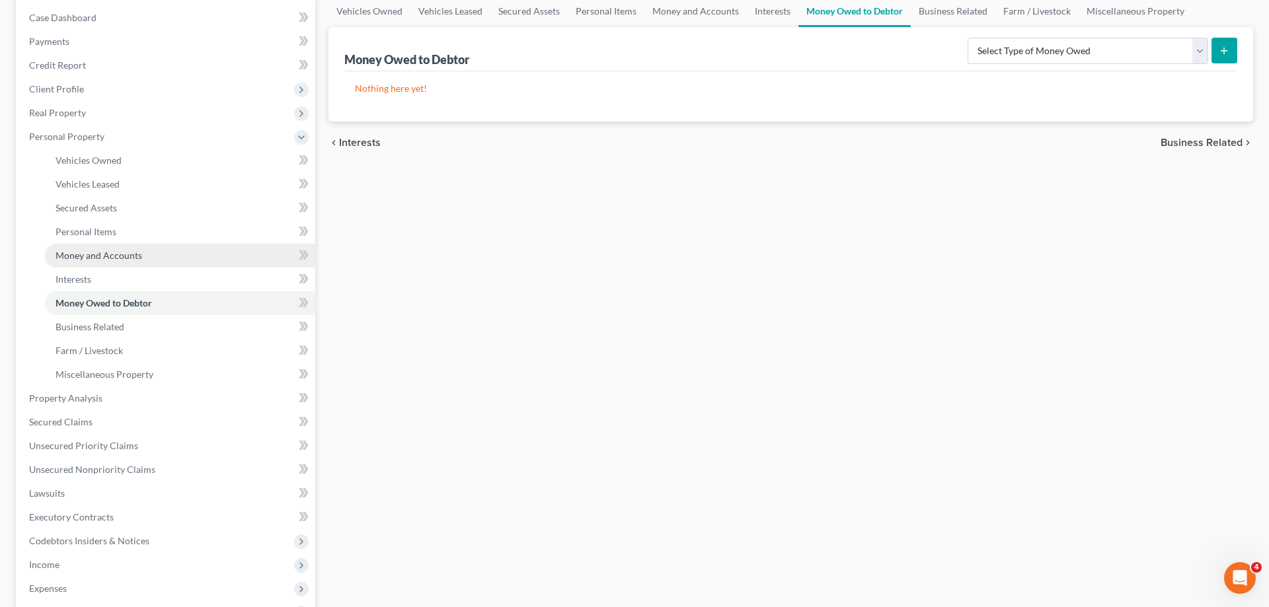
scroll to position [135, 0]
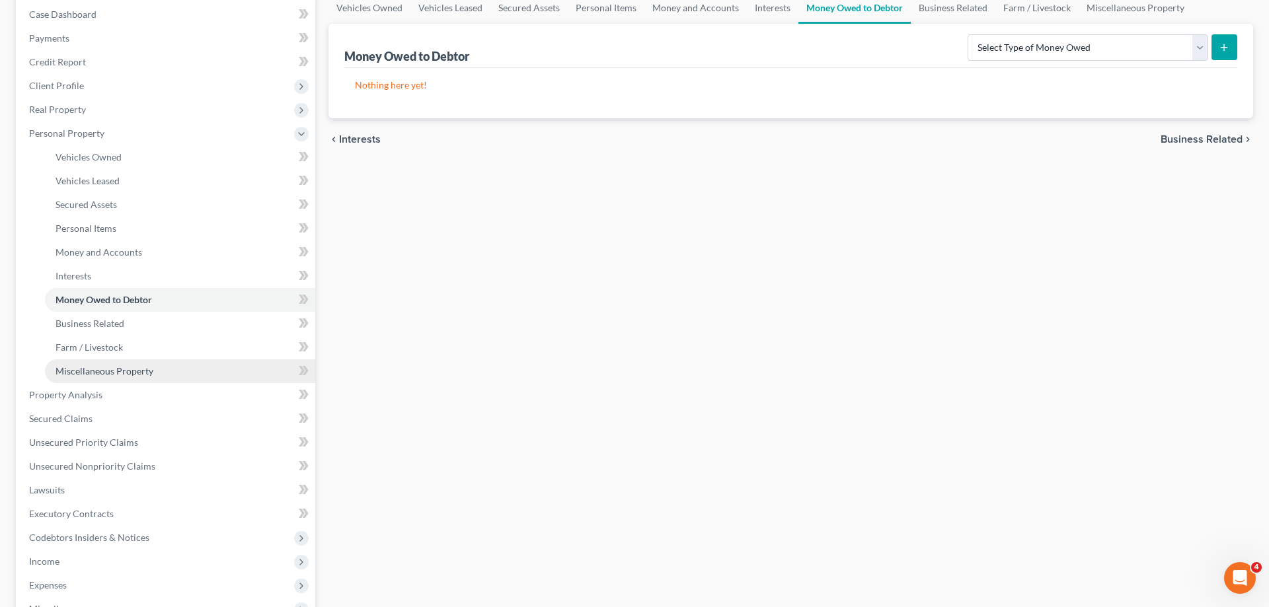
click at [131, 363] on link "Miscellaneous Property" at bounding box center [180, 371] width 270 height 24
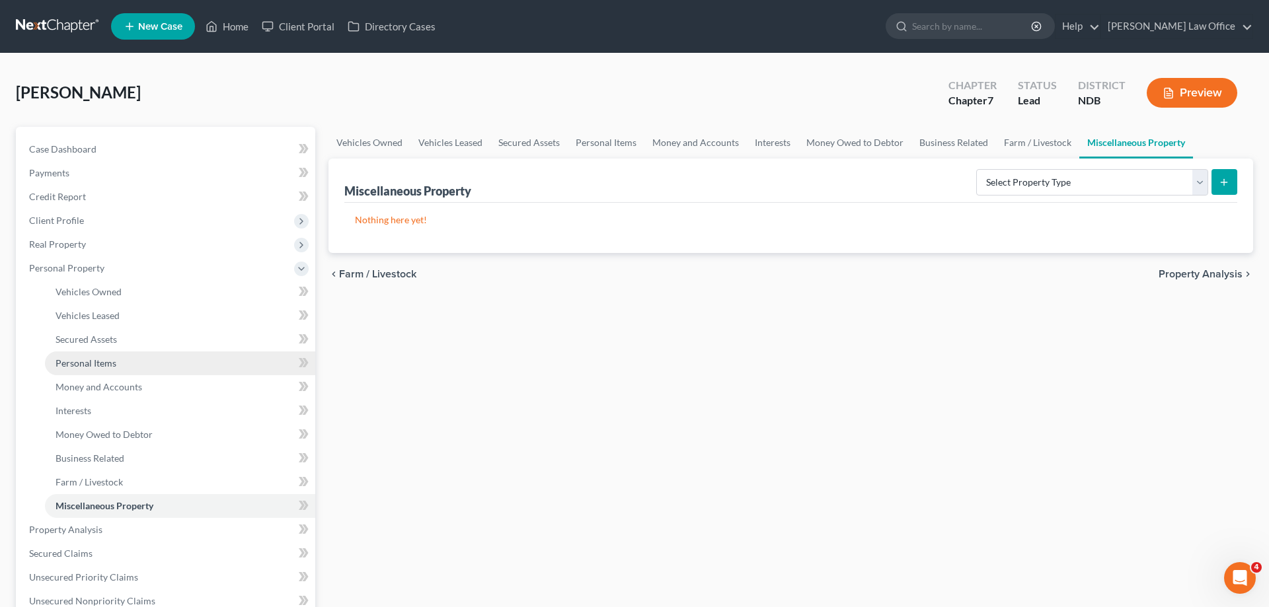
click at [100, 359] on span "Personal Items" at bounding box center [85, 362] width 61 height 11
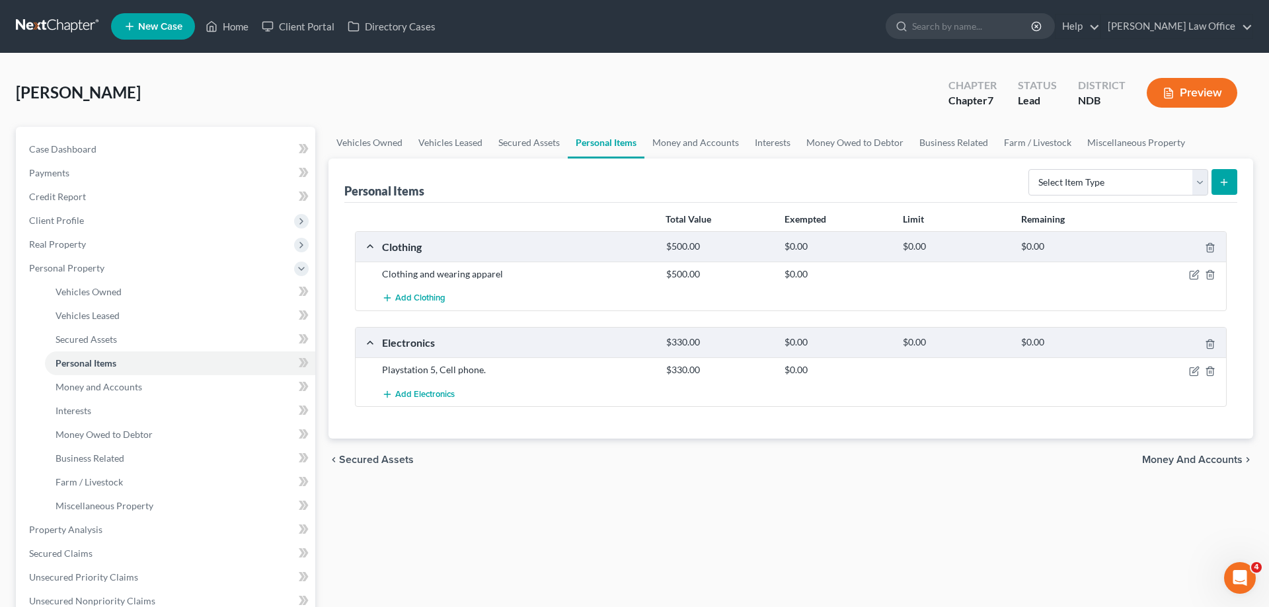
click at [413, 244] on div "Clothing" at bounding box center [517, 247] width 284 height 14
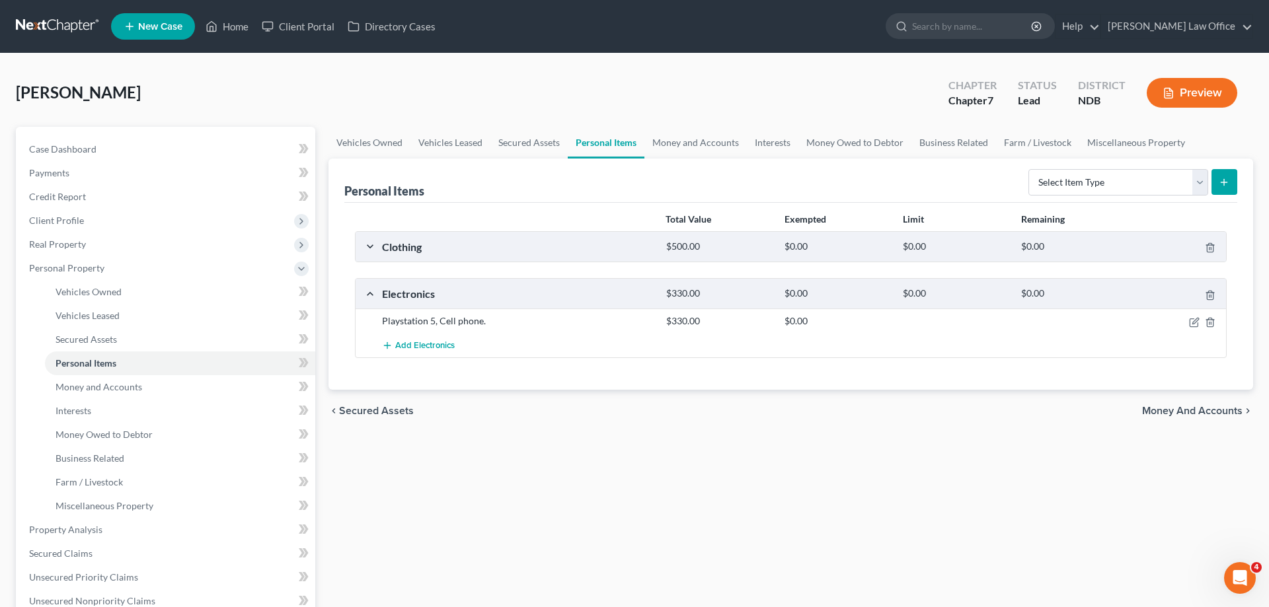
click at [413, 244] on div "Clothing" at bounding box center [517, 247] width 284 height 14
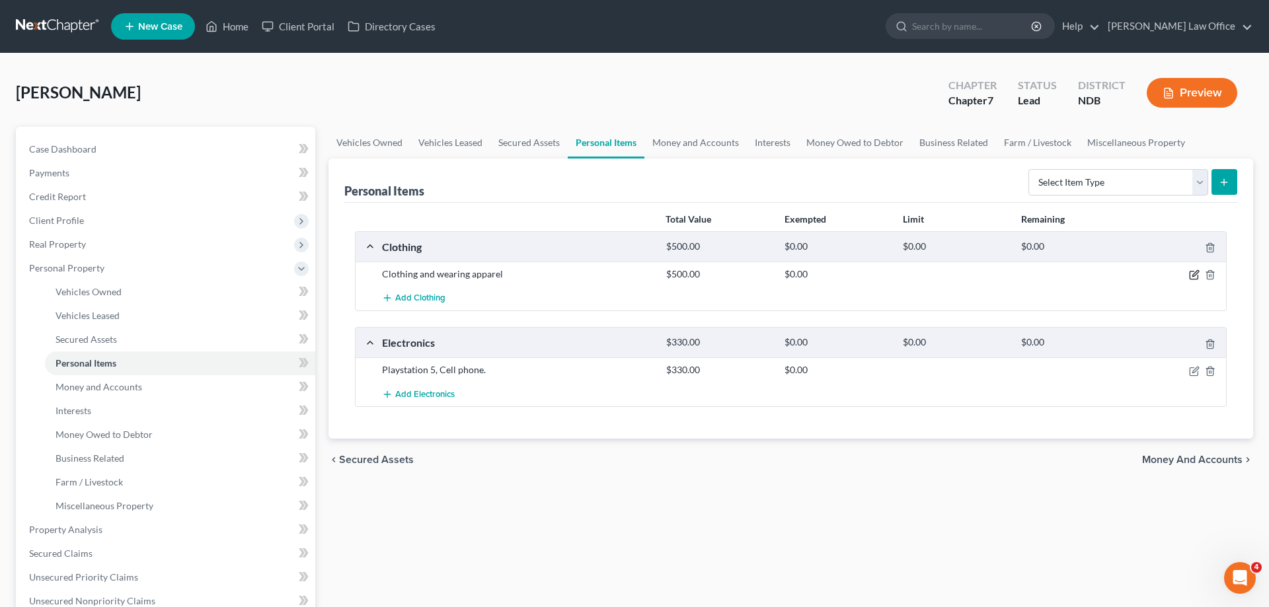
click at [1195, 274] on icon "button" at bounding box center [1194, 275] width 11 height 11
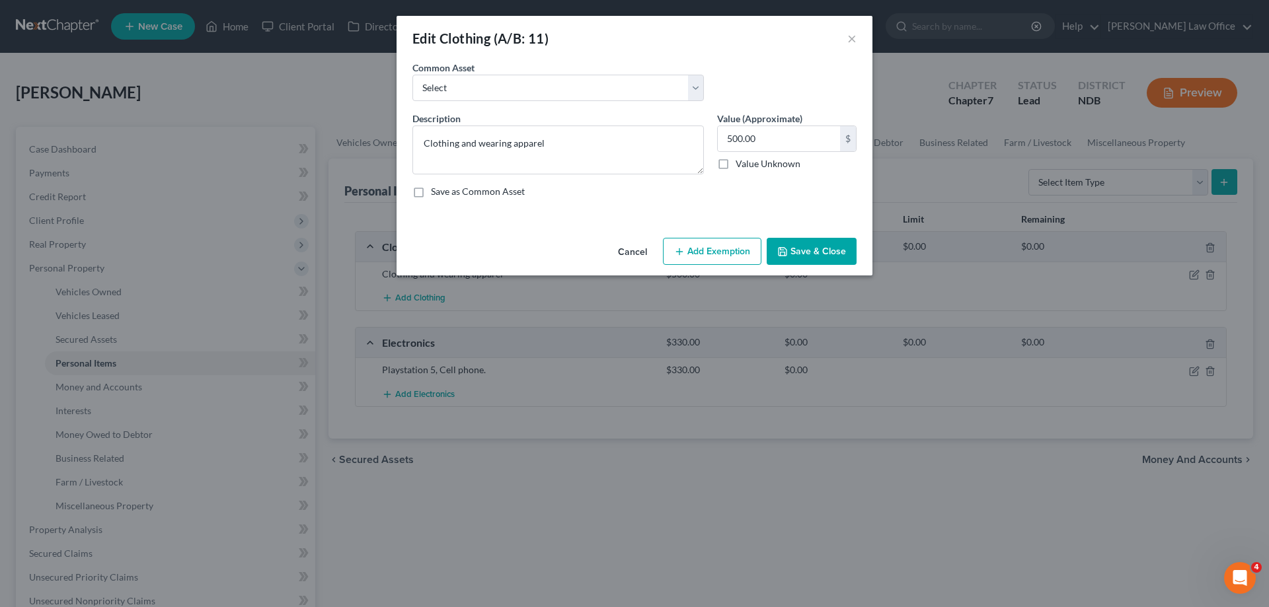
click at [731, 246] on button "Add Exemption" at bounding box center [712, 252] width 98 height 28
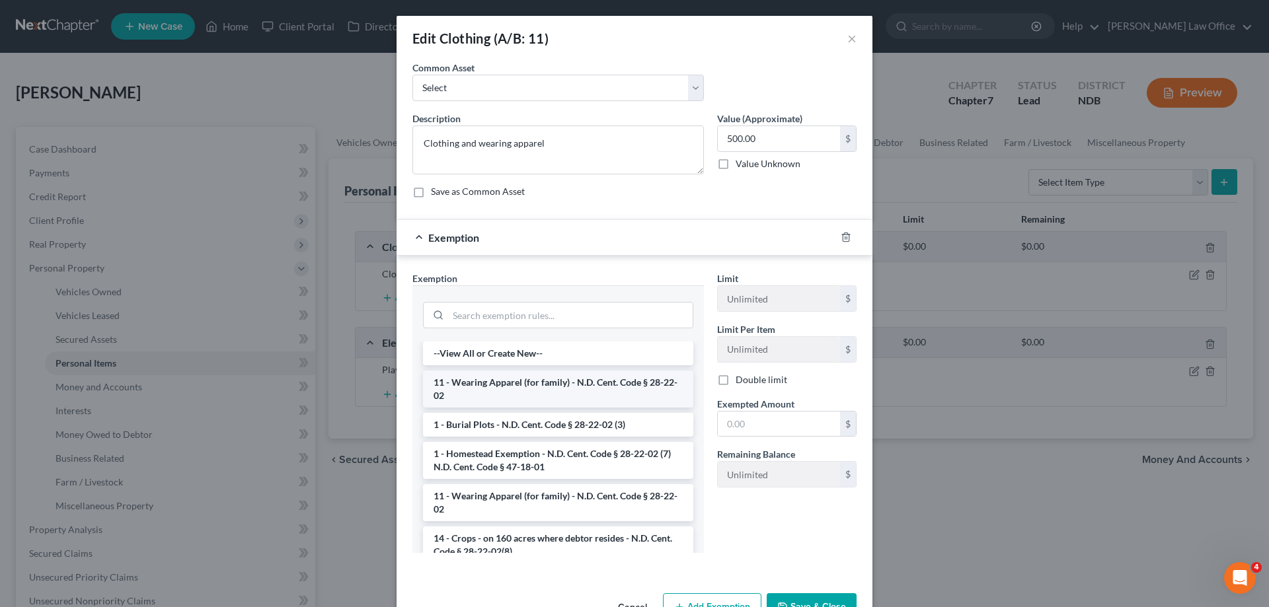
click at [583, 382] on li "11 - Wearing Apparel (for family) - N.D. Cent. Code § 28-22-02" at bounding box center [558, 389] width 270 height 37
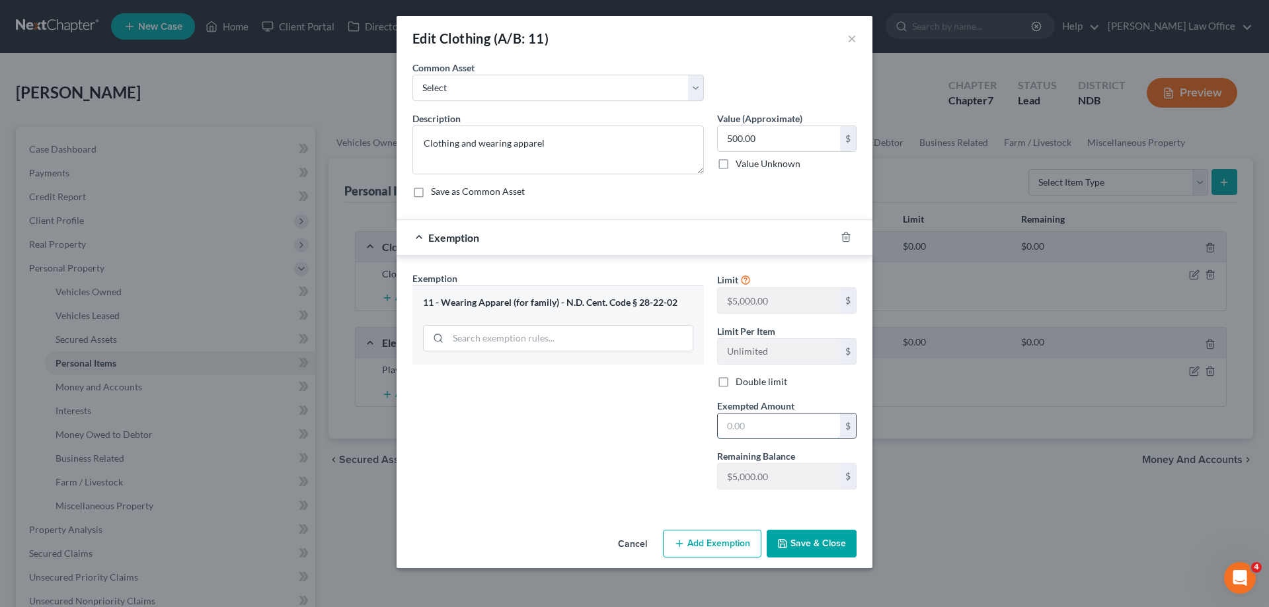
click at [803, 431] on input "text" at bounding box center [779, 426] width 122 height 25
type input "500.00"
click at [805, 541] on button "Save & Close" at bounding box center [811, 544] width 90 height 28
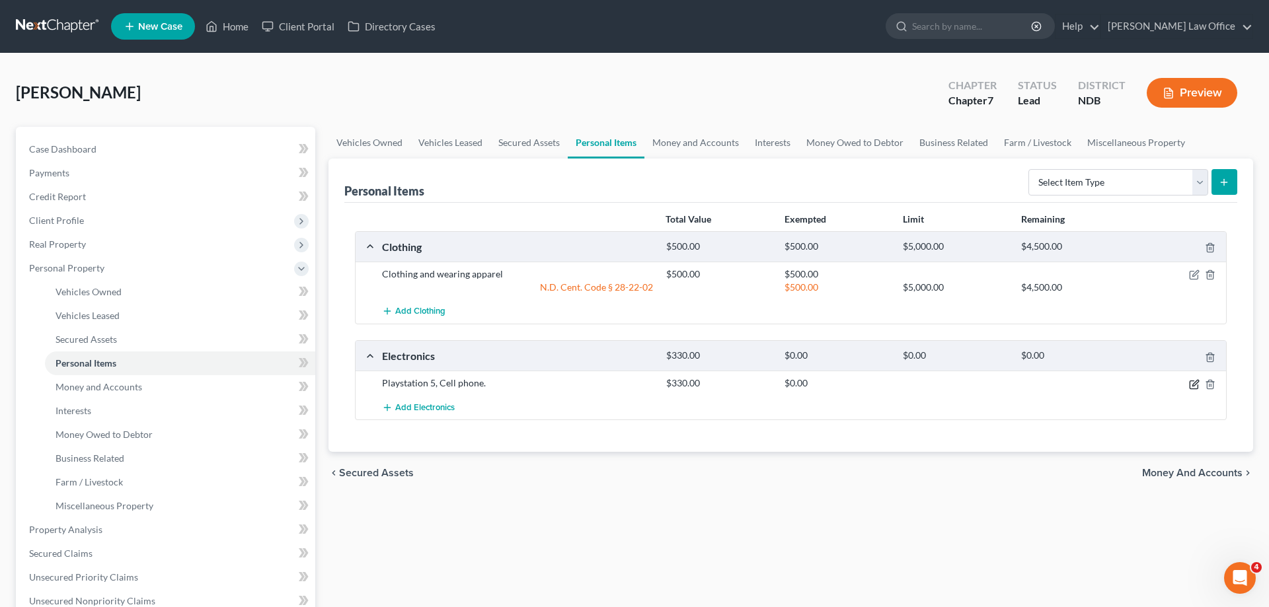
click at [1191, 383] on icon "button" at bounding box center [1194, 384] width 11 height 11
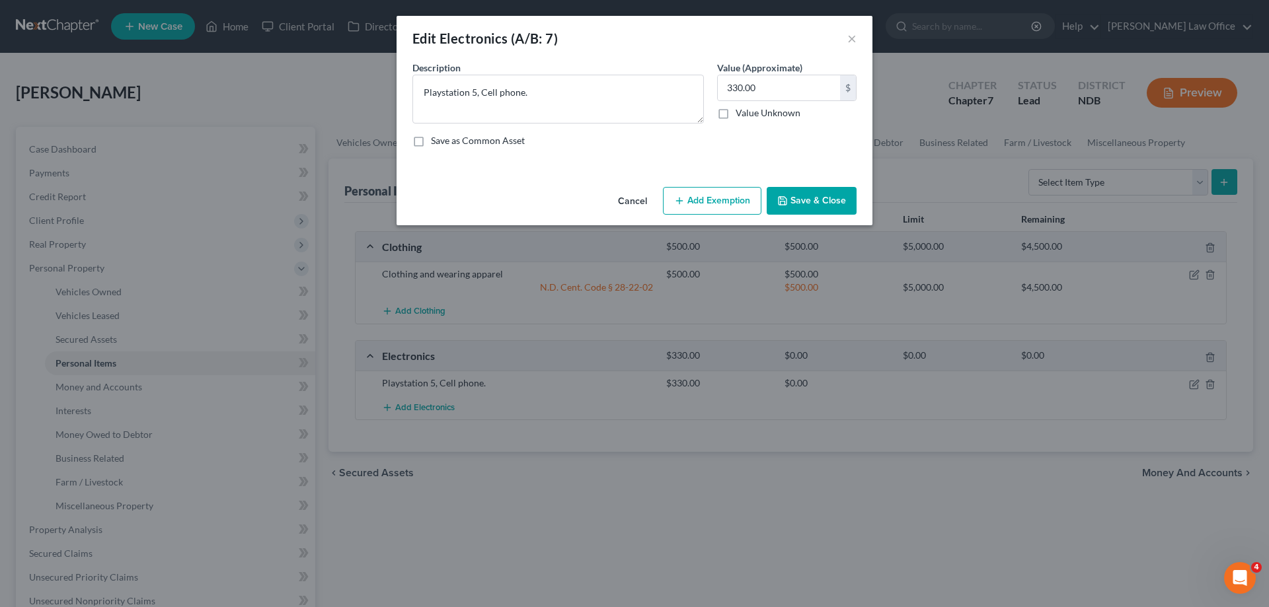
click at [719, 193] on button "Add Exemption" at bounding box center [712, 201] width 98 height 28
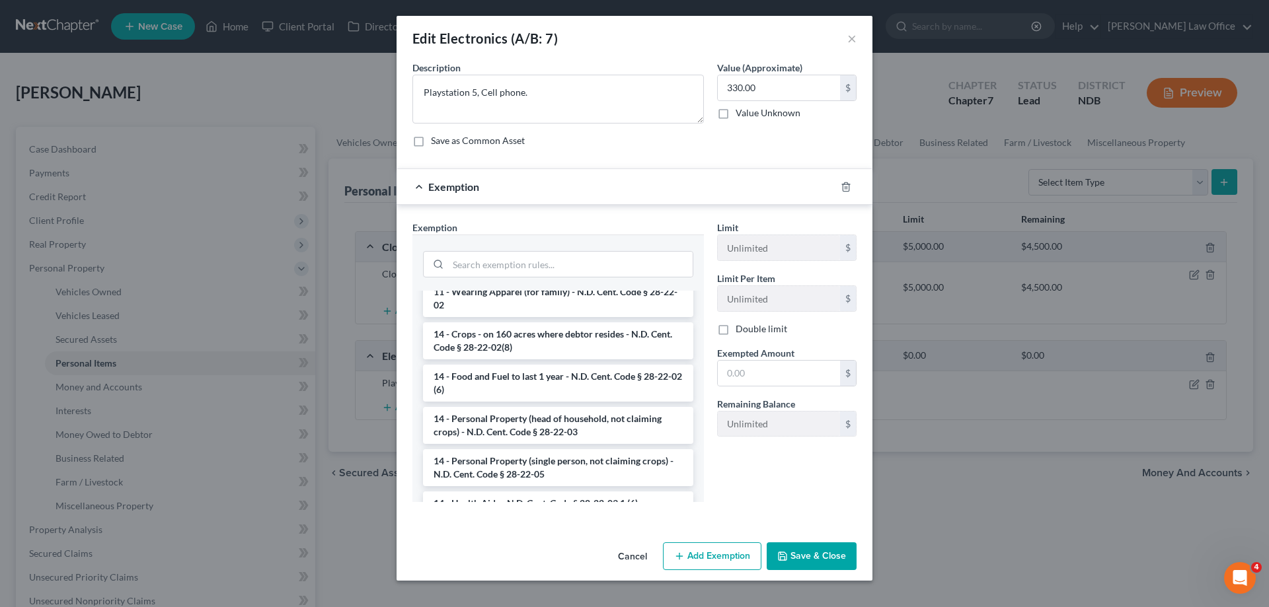
scroll to position [135, 0]
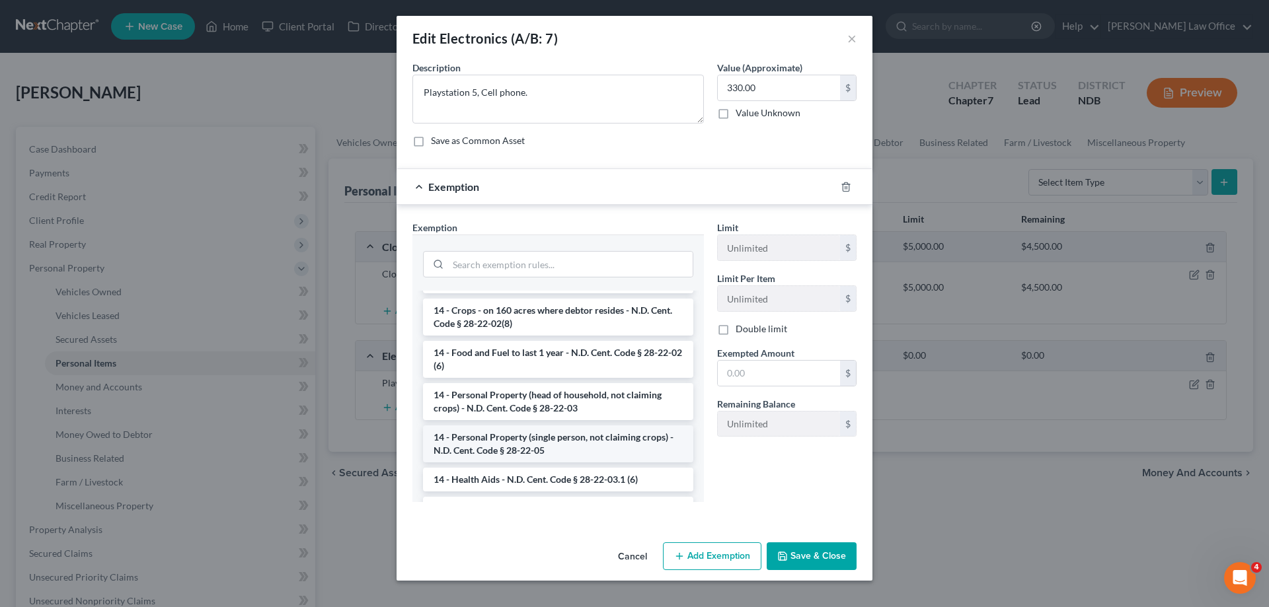
click at [612, 442] on li "14 - Personal Property (single person, not claiming crops) - N.D. Cent. Code § …" at bounding box center [558, 443] width 270 height 37
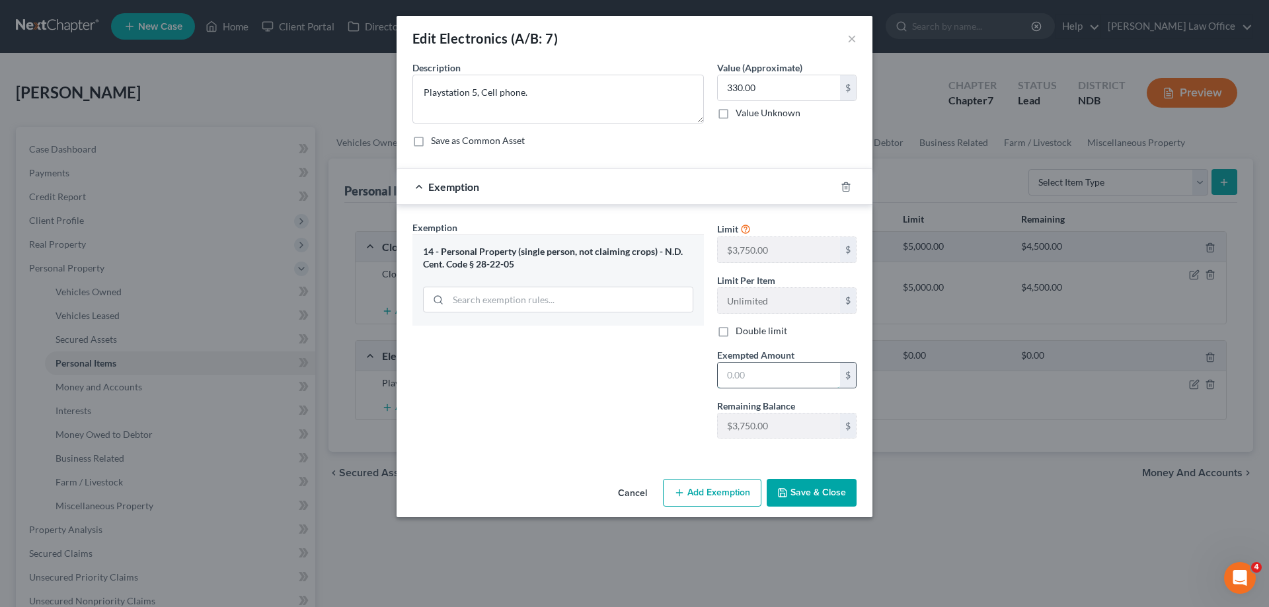
click at [788, 377] on input "text" at bounding box center [779, 375] width 122 height 25
type input "330.00"
click at [801, 488] on button "Save & Close" at bounding box center [811, 493] width 90 height 28
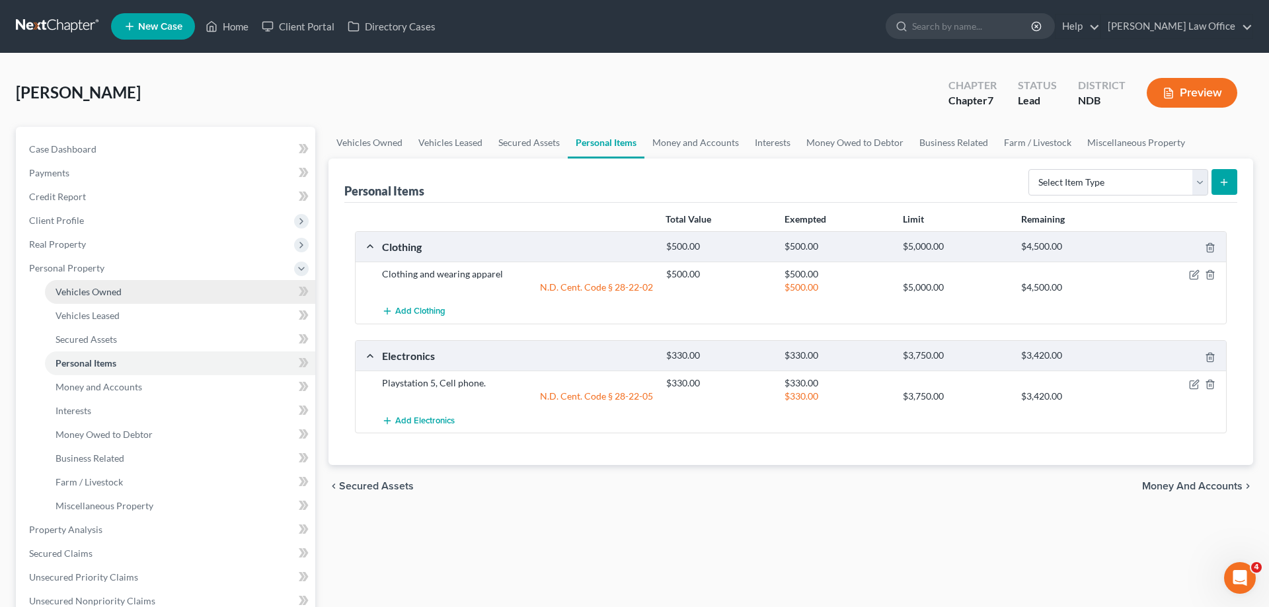
click at [112, 293] on span "Vehicles Owned" at bounding box center [88, 291] width 66 height 11
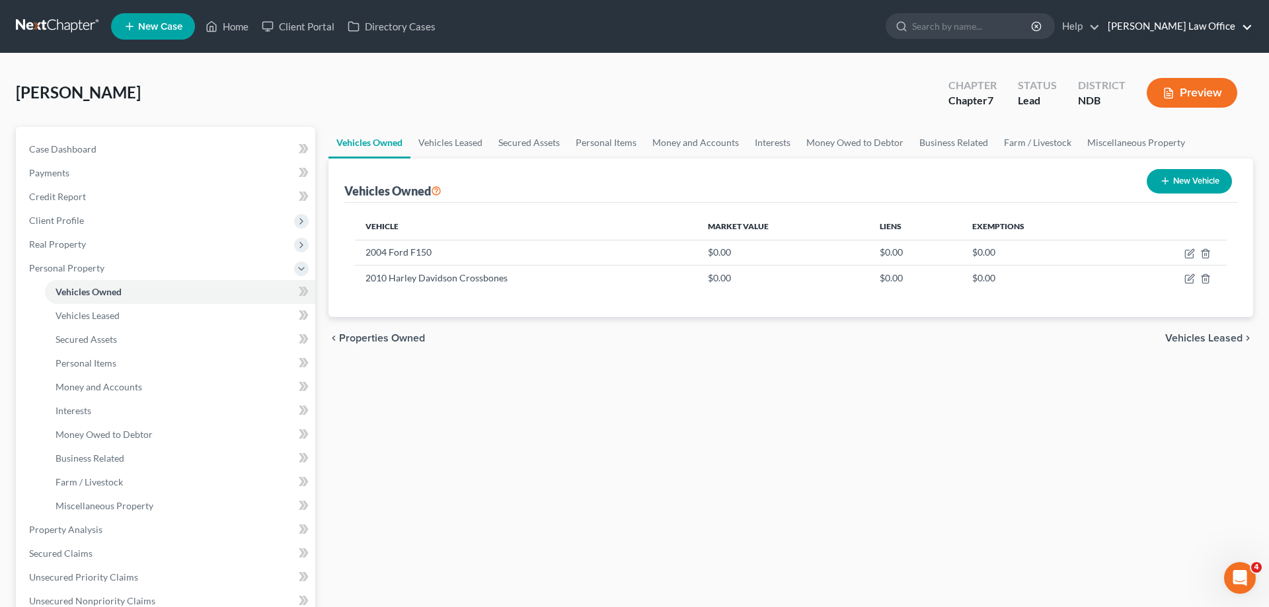
click at [1212, 26] on link "Bulie Diaz Law Office" at bounding box center [1176, 27] width 151 height 24
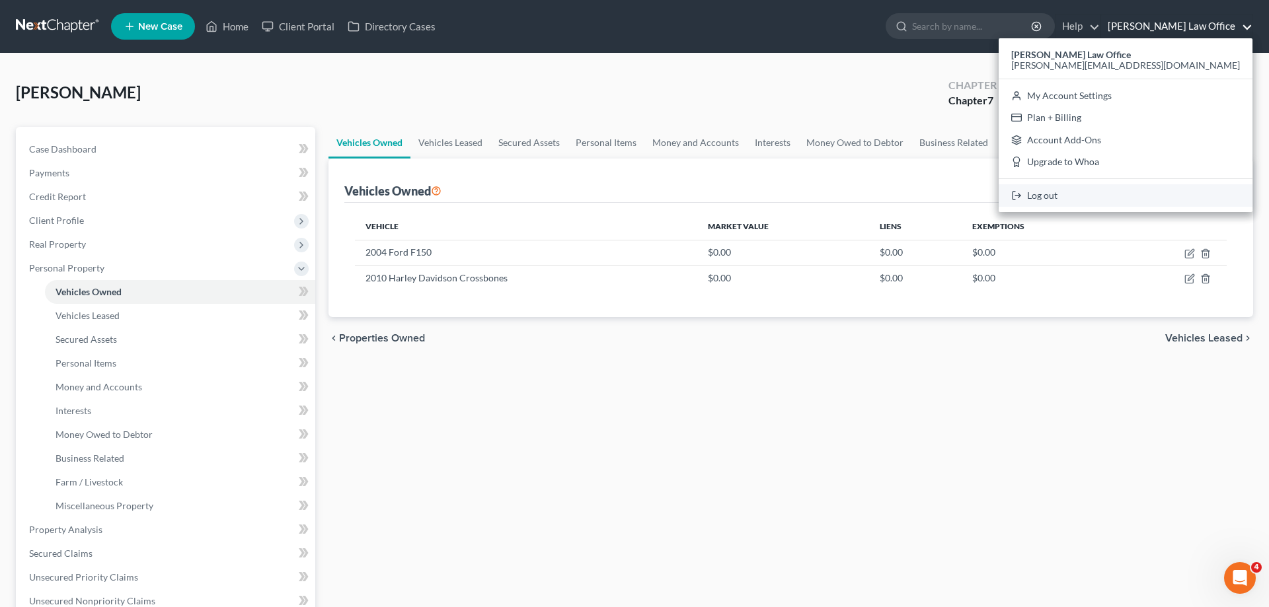
click at [1167, 193] on link "Log out" at bounding box center [1125, 195] width 254 height 22
